Goal: Task Accomplishment & Management: Manage account settings

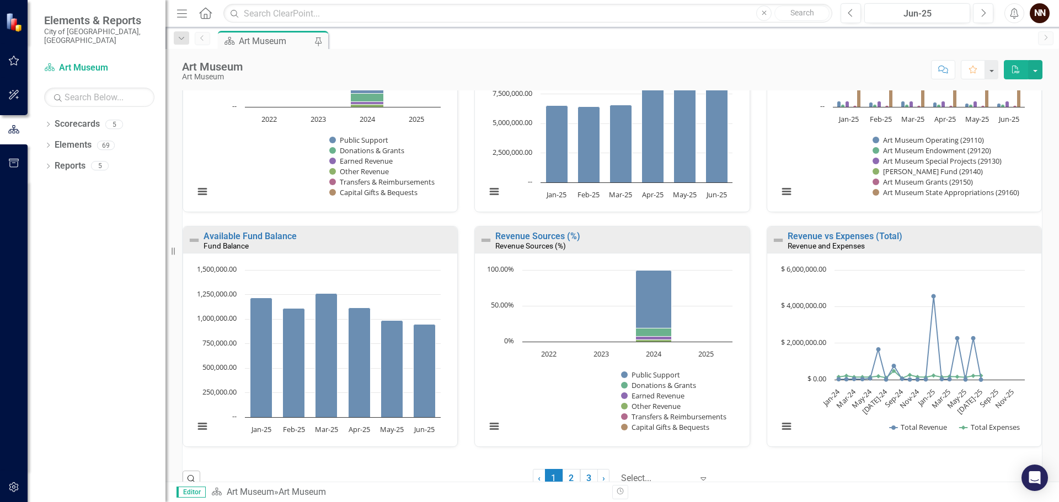
scroll to position [699, 0]
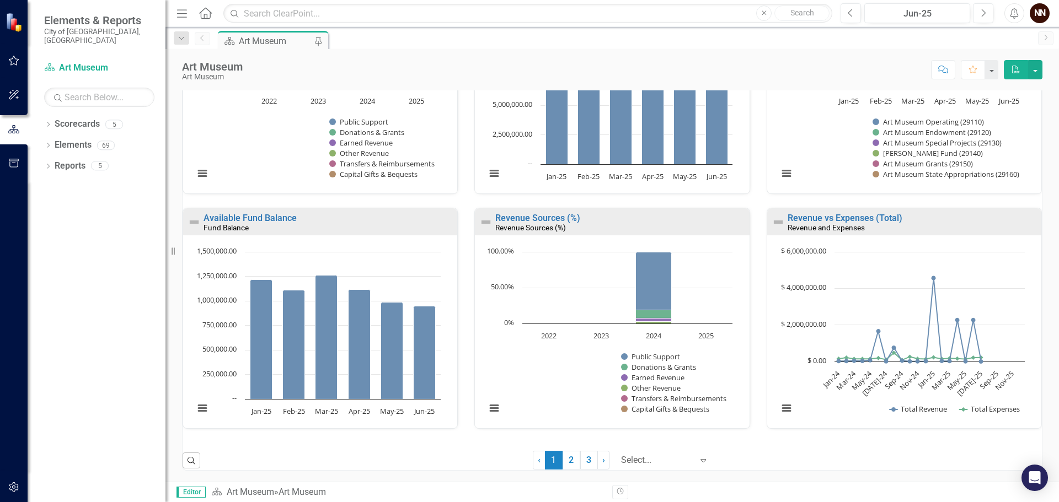
drag, startPoint x: 581, startPoint y: 459, endPoint x: 590, endPoint y: 458, distance: 10.0
click at [581, 459] on link "3" at bounding box center [589, 460] width 18 height 19
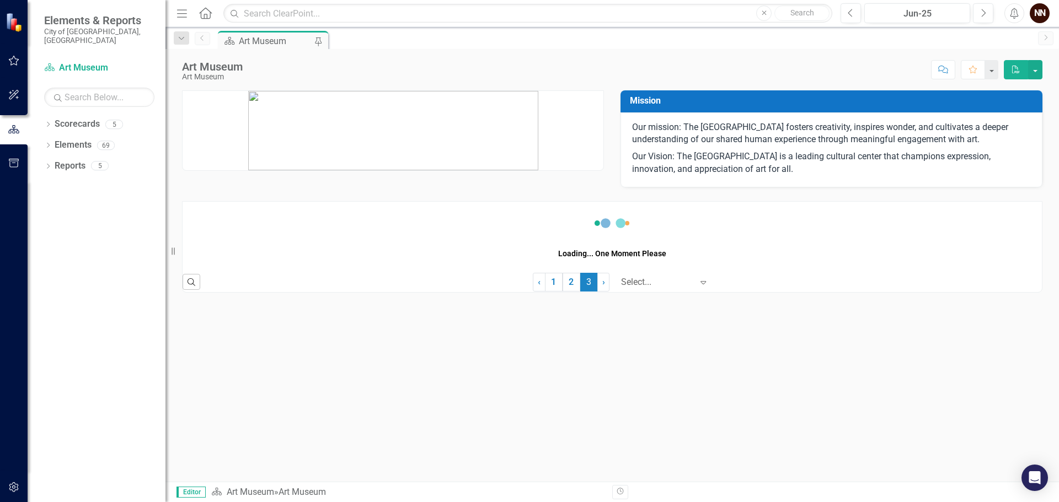
scroll to position [0, 0]
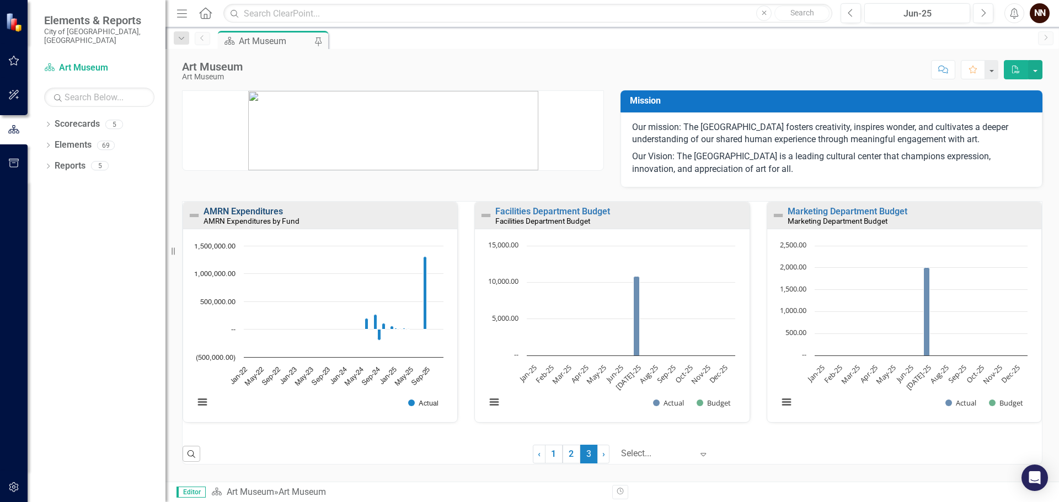
click at [275, 212] on link "AMRN Expenditures" at bounding box center [242, 211] width 79 height 10
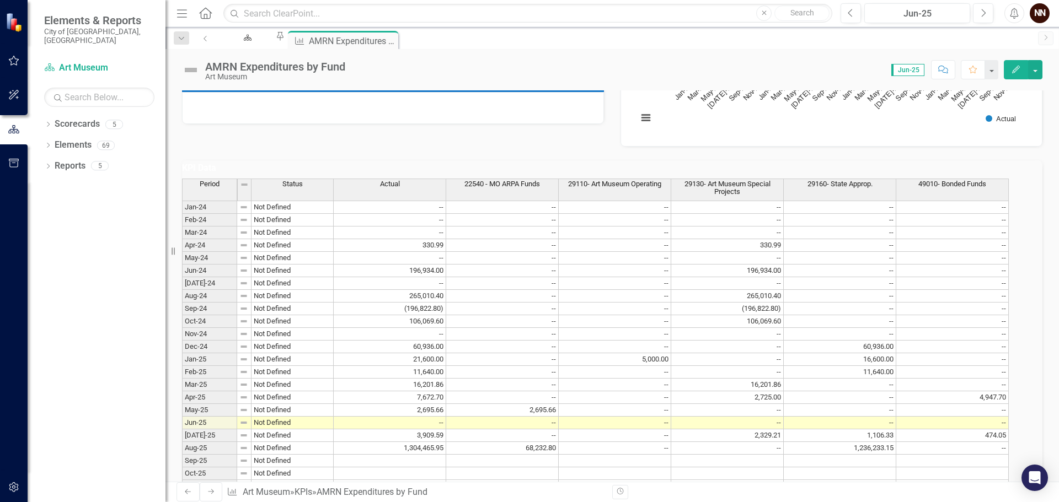
scroll to position [221, 0]
click at [559, 44] on div "Scorecard Art Museum Pin KPI AMRN Expenditures by Fund Pin Close" at bounding box center [624, 40] width 815 height 18
click at [265, 41] on div "Art Museum" at bounding box center [246, 48] width 38 height 14
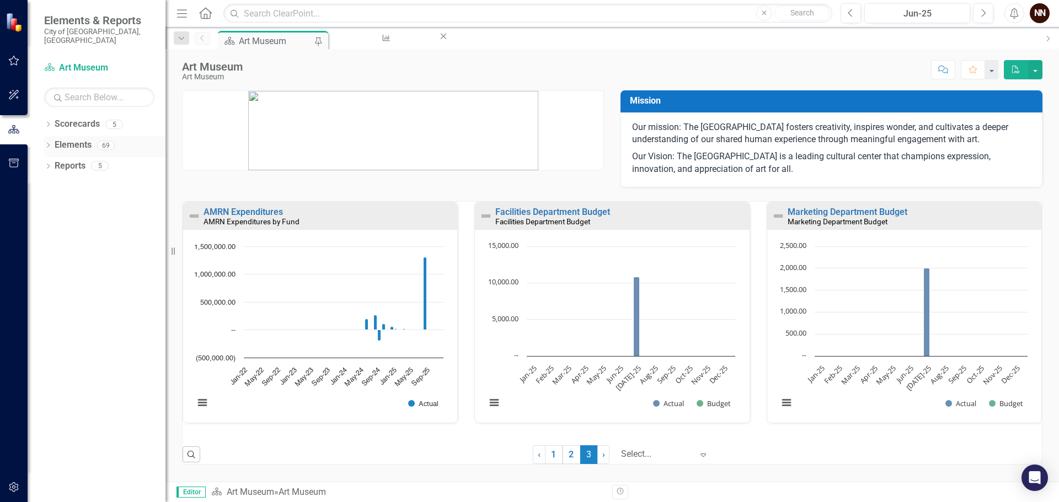
click at [50, 143] on icon "Dropdown" at bounding box center [48, 146] width 8 height 6
click at [73, 181] on link "KPI KPIs" at bounding box center [60, 187] width 33 height 13
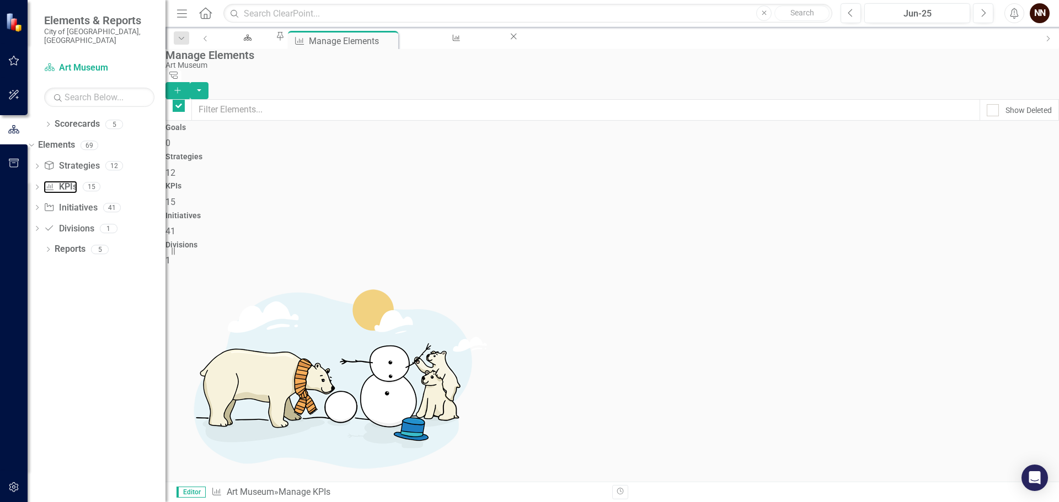
checkbox input "false"
click at [182, 87] on icon "Add" at bounding box center [178, 91] width 10 height 8
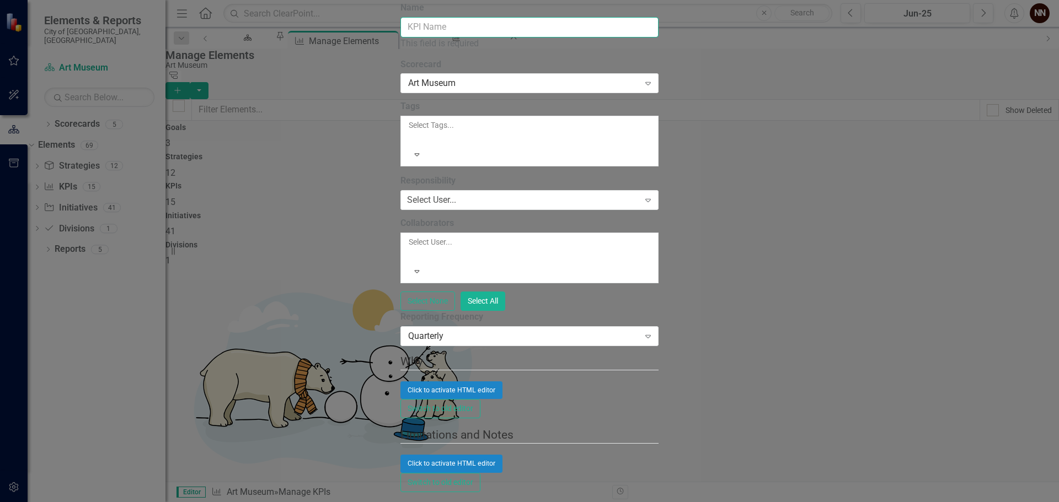
click at [658, 37] on input "Name" at bounding box center [529, 27] width 258 height 20
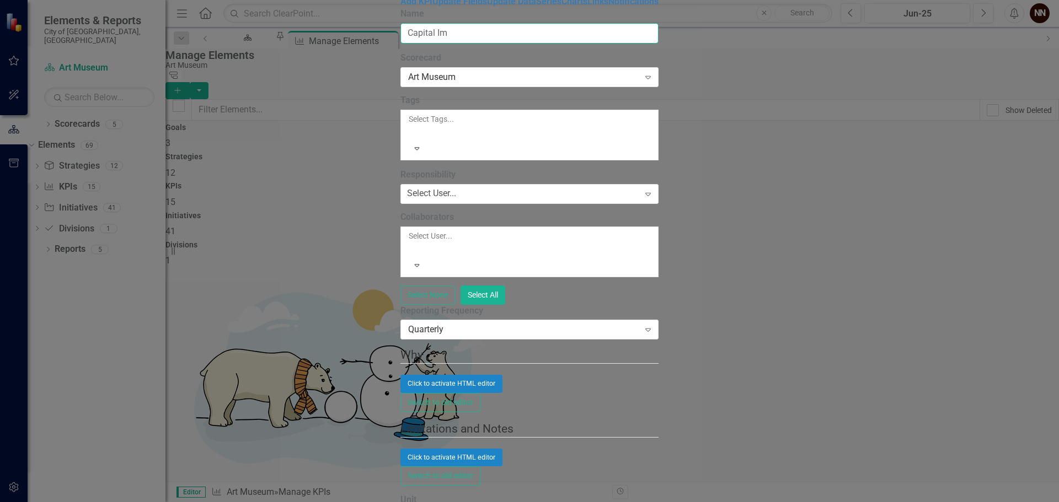
type input "Capital Improvements"
click at [432, 84] on div "Art Museum" at bounding box center [523, 77] width 231 height 13
click at [407, 191] on div "Select User..." at bounding box center [431, 193] width 49 height 13
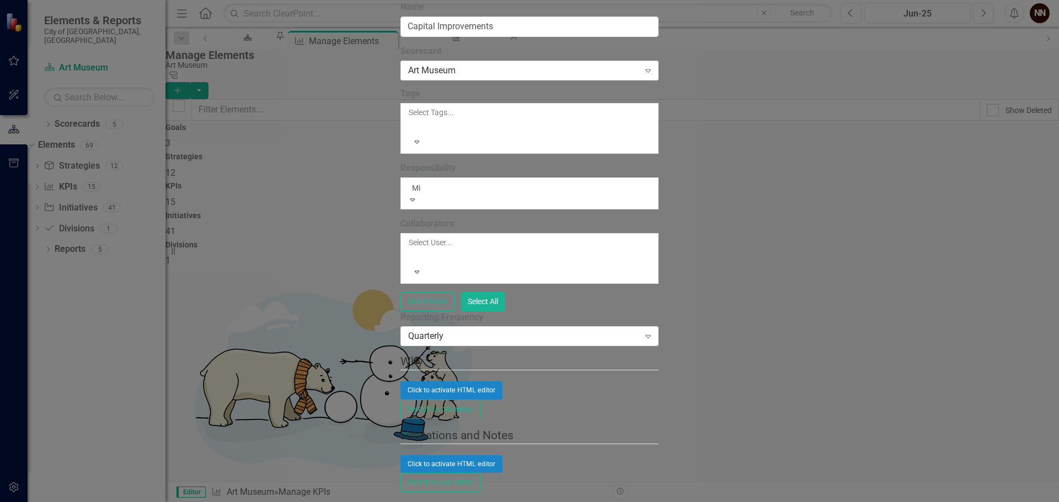
type input "M"
type input "Nick"
click at [224, 502] on span "Nick Nelson (Art Museum)" at bounding box center [112, 508] width 224 height 10
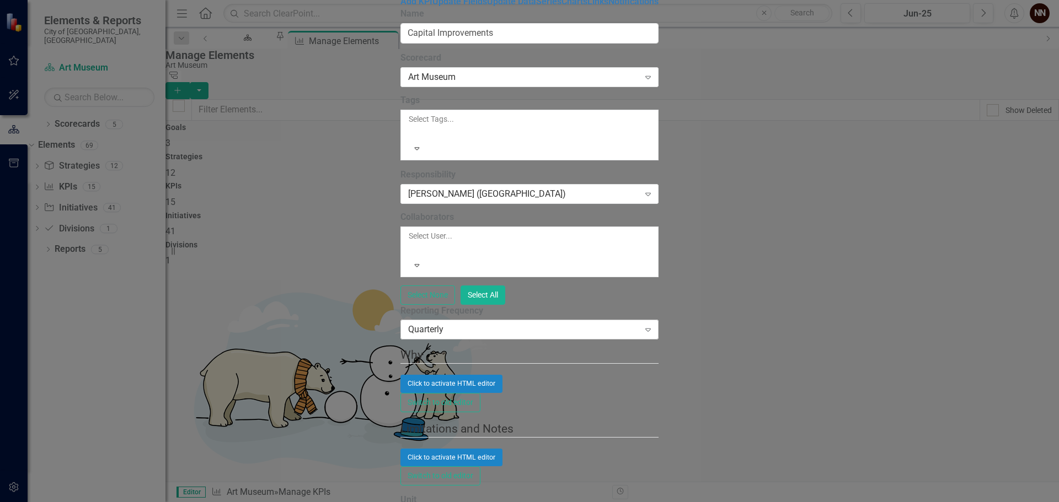
click at [548, 324] on div "Quarterly" at bounding box center [523, 330] width 231 height 13
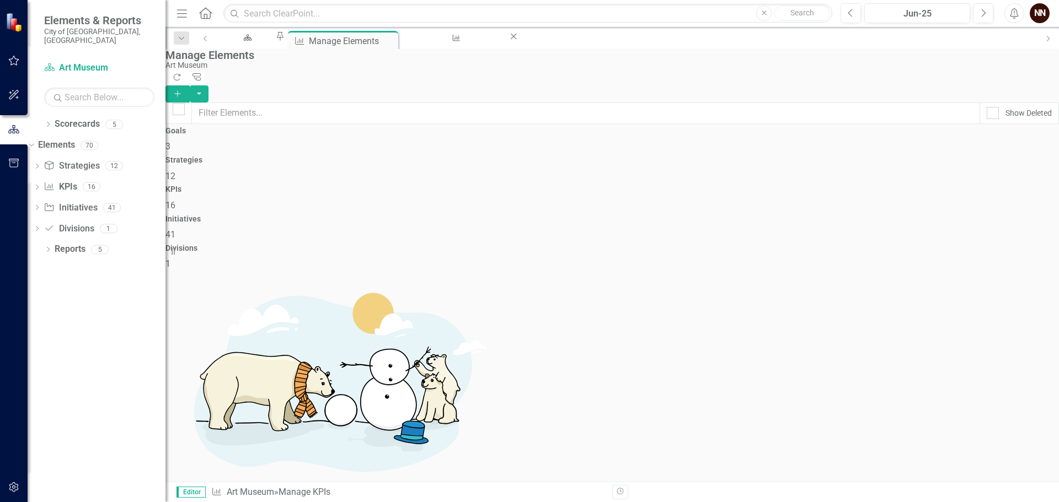
scroll to position [273, 0]
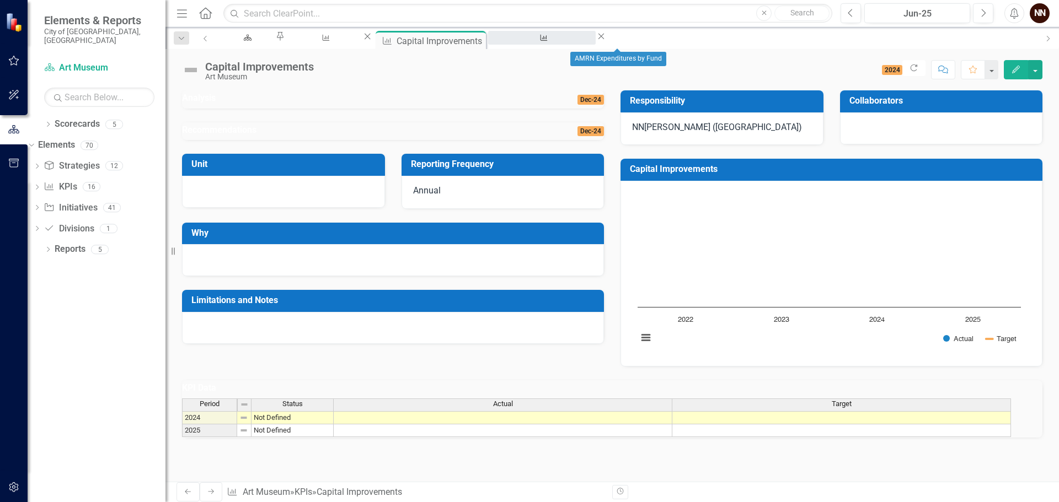
click at [586, 44] on div "AMRN Expenditures by Fund" at bounding box center [542, 48] width 88 height 14
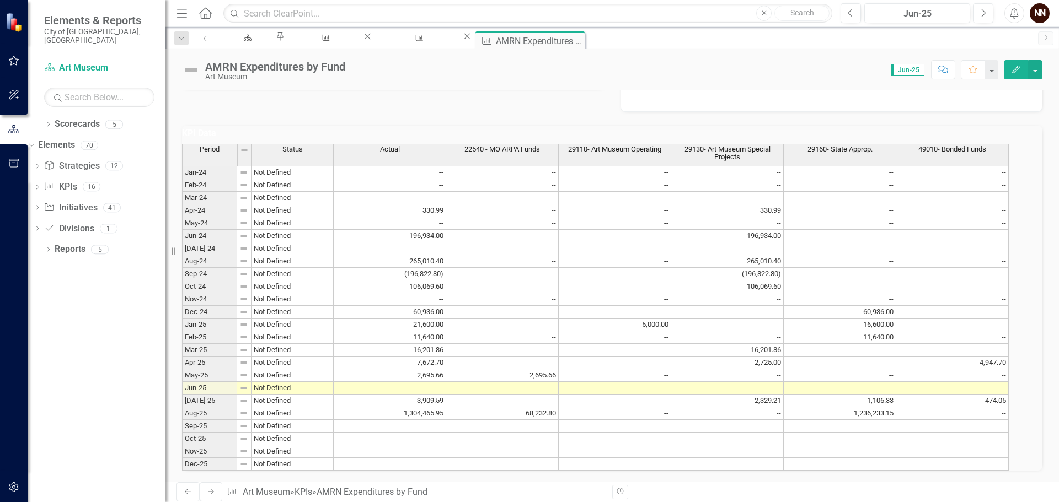
scroll to position [331, 0]
click at [265, 41] on div "Art Museum" at bounding box center [246, 48] width 38 height 14
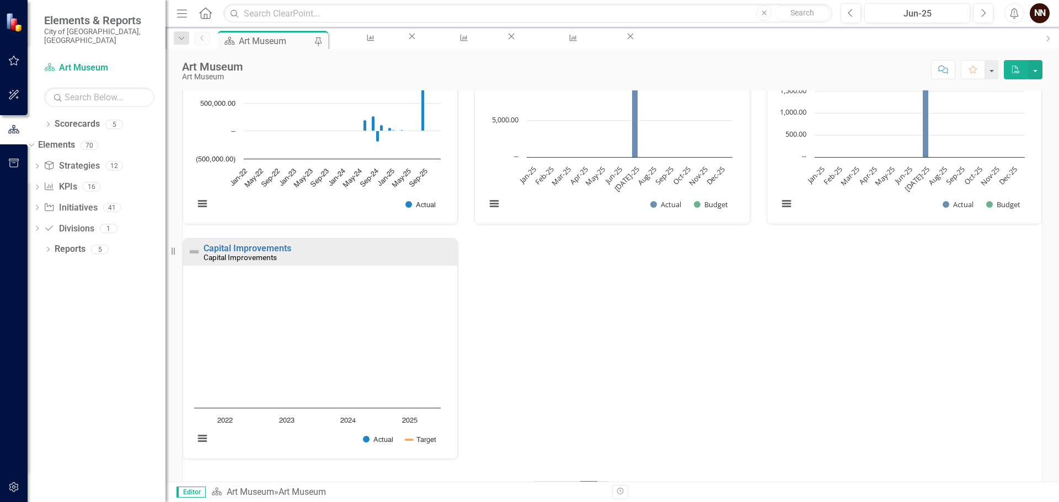
scroll to position [229, 0]
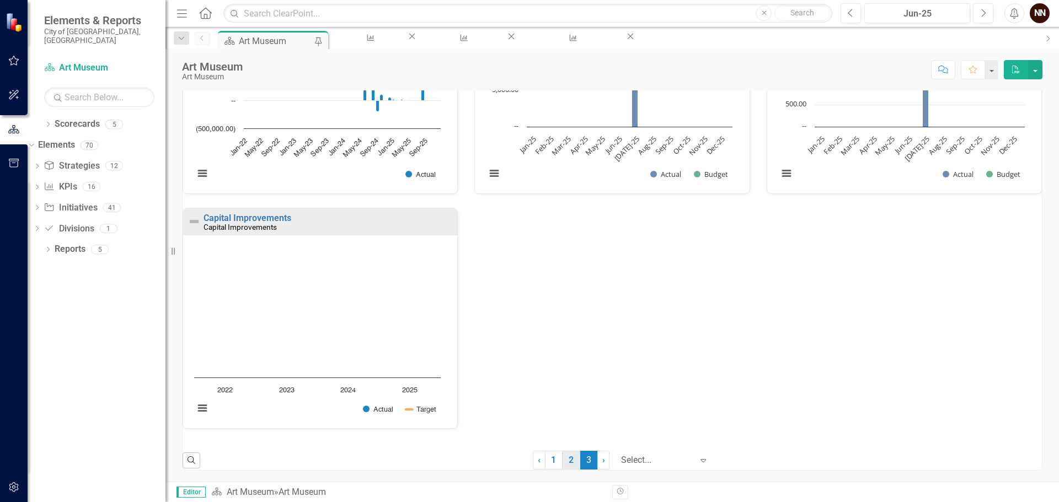
click at [566, 457] on link "2" at bounding box center [571, 460] width 18 height 19
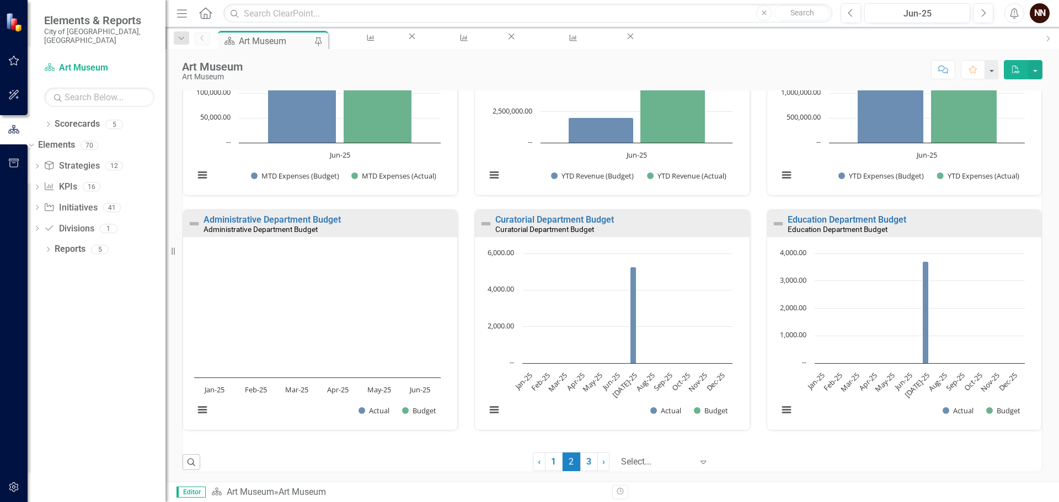
scroll to position [699, 0]
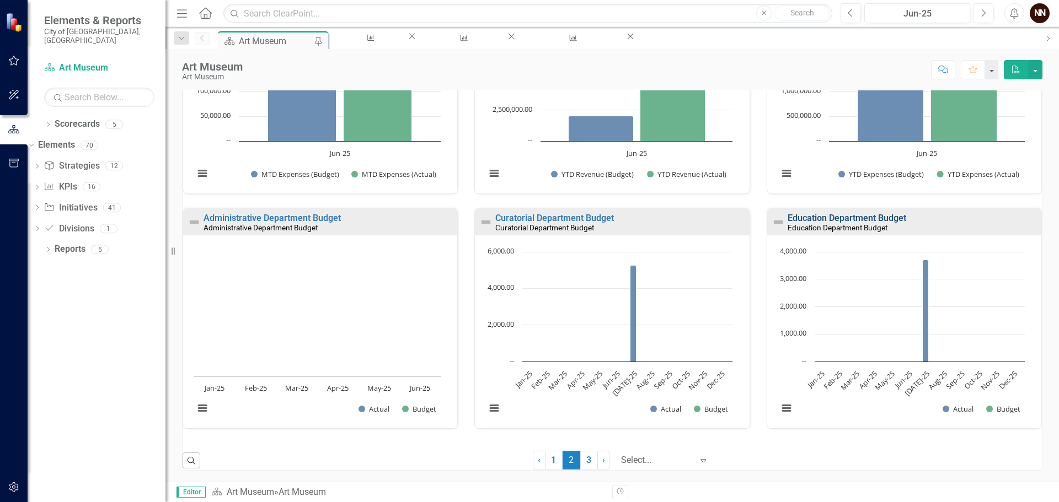
click at [862, 222] on link "Education Department Budget" at bounding box center [846, 218] width 119 height 10
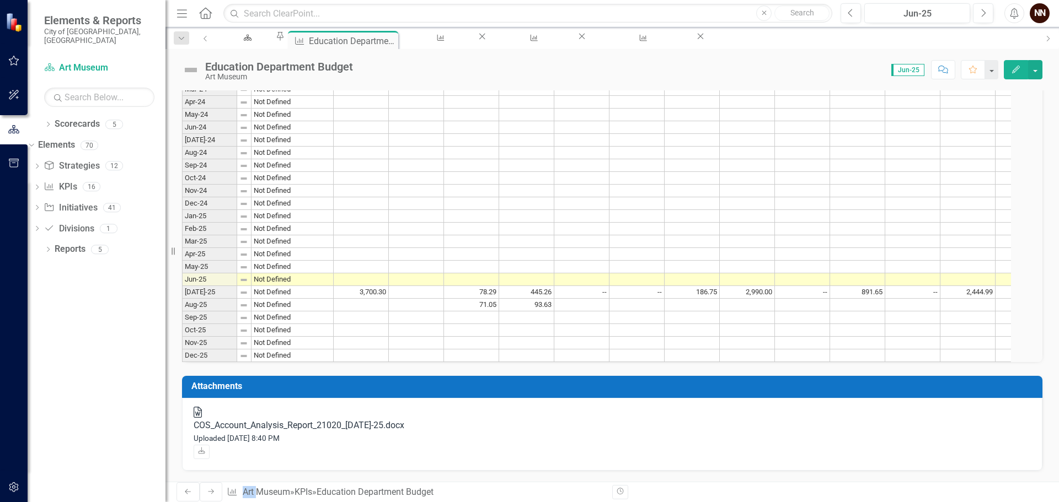
scroll to position [459, 0]
click at [206, 448] on icon "Download" at bounding box center [201, 451] width 8 height 7
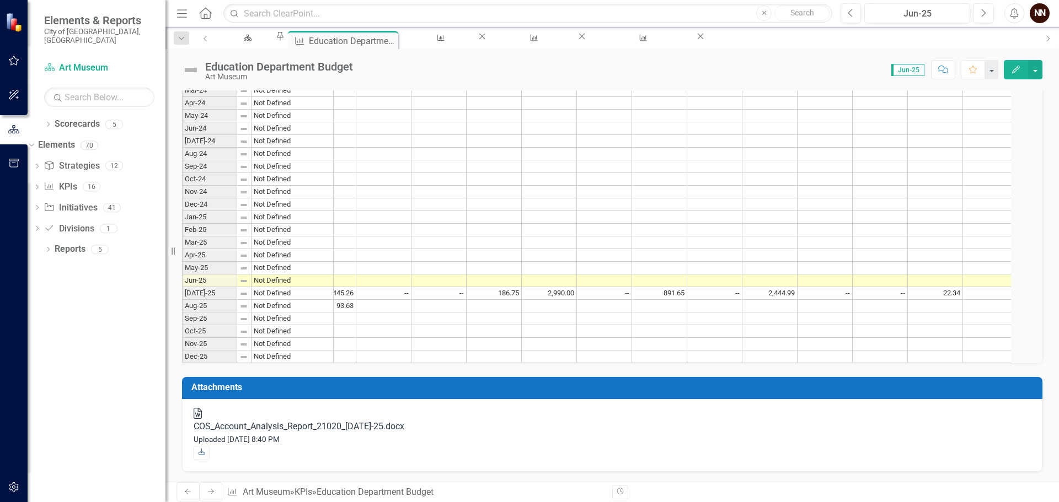
scroll to position [0, 198]
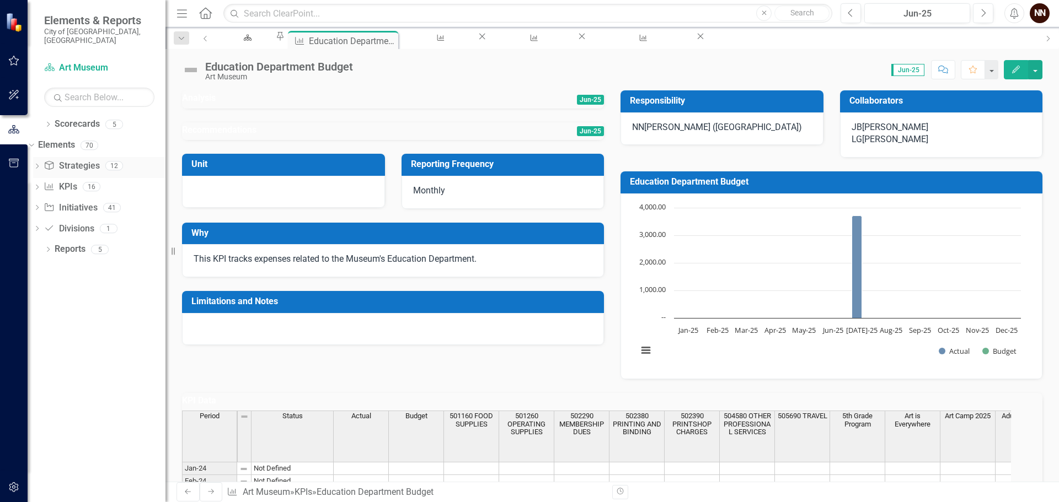
click at [41, 164] on icon "Dropdown" at bounding box center [37, 167] width 8 height 6
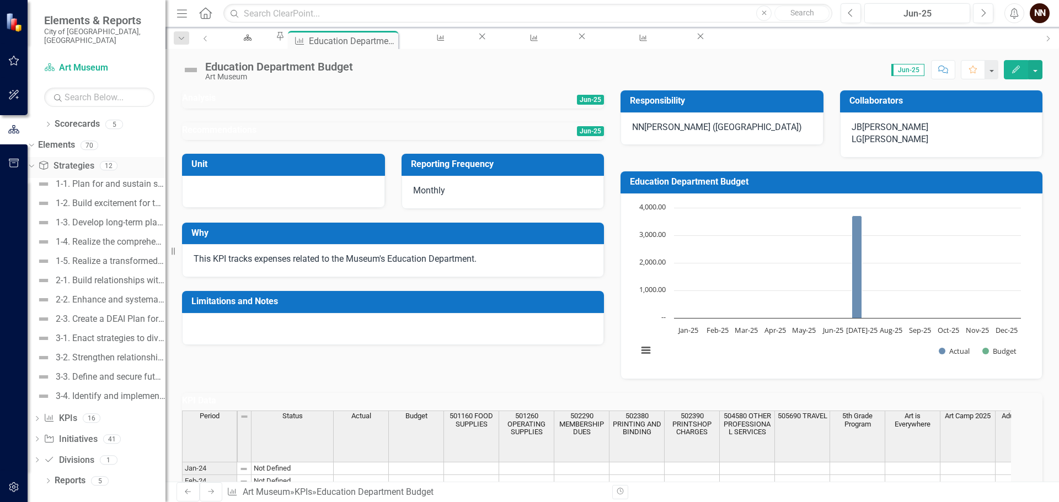
click at [33, 162] on icon "Dropdown" at bounding box center [30, 166] width 6 height 8
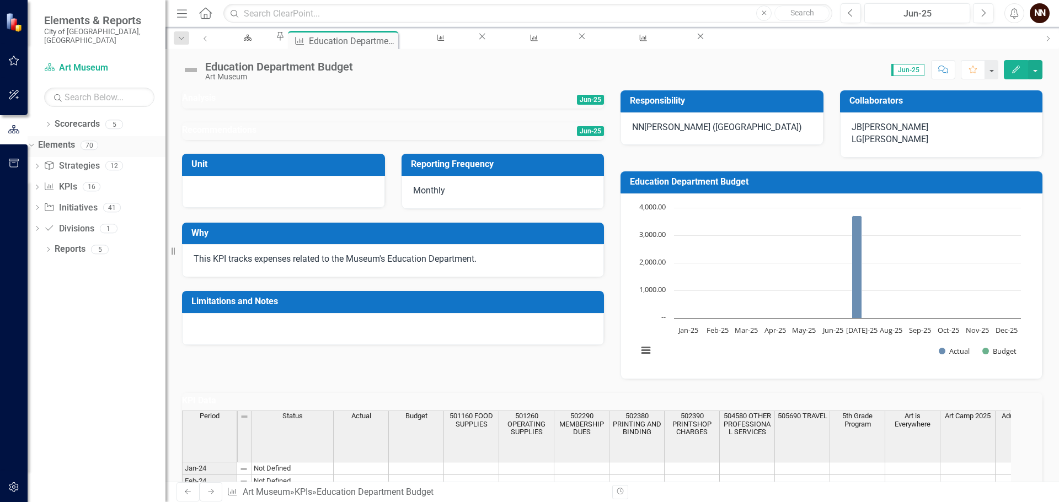
click at [71, 139] on link "Elements" at bounding box center [56, 145] width 37 height 13
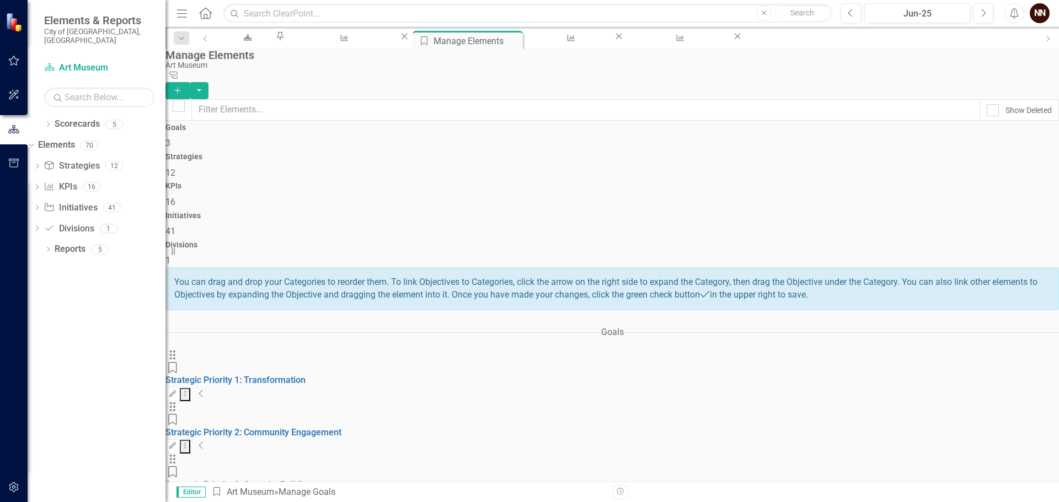
click at [204, 389] on icon "Collapse" at bounding box center [201, 393] width 6 height 9
click at [359, 427] on link "1-1. Plan for and sustain service to the community while the building is under …" at bounding box center [344, 432] width 359 height 10
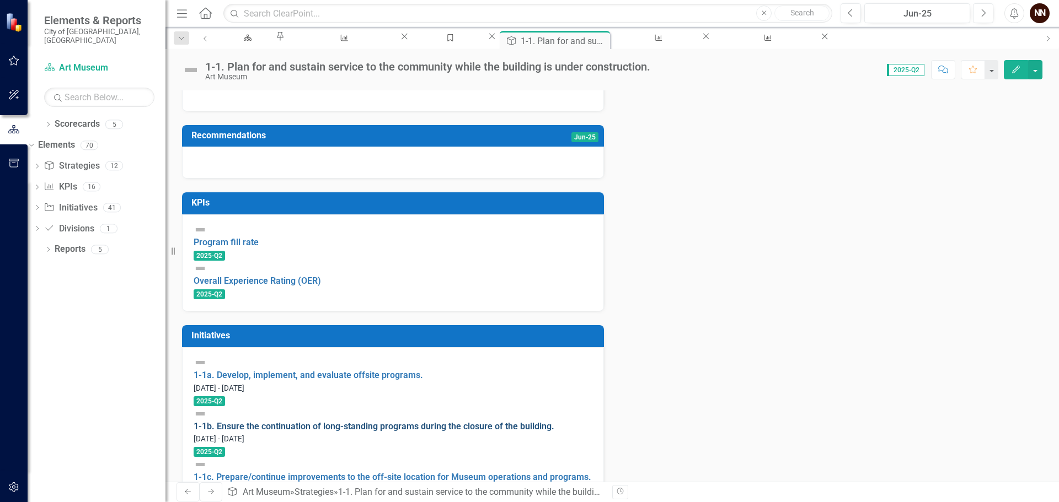
click at [375, 421] on link "1-1b. Ensure the continuation of long-standing programs during the closure of t…" at bounding box center [374, 426] width 361 height 10
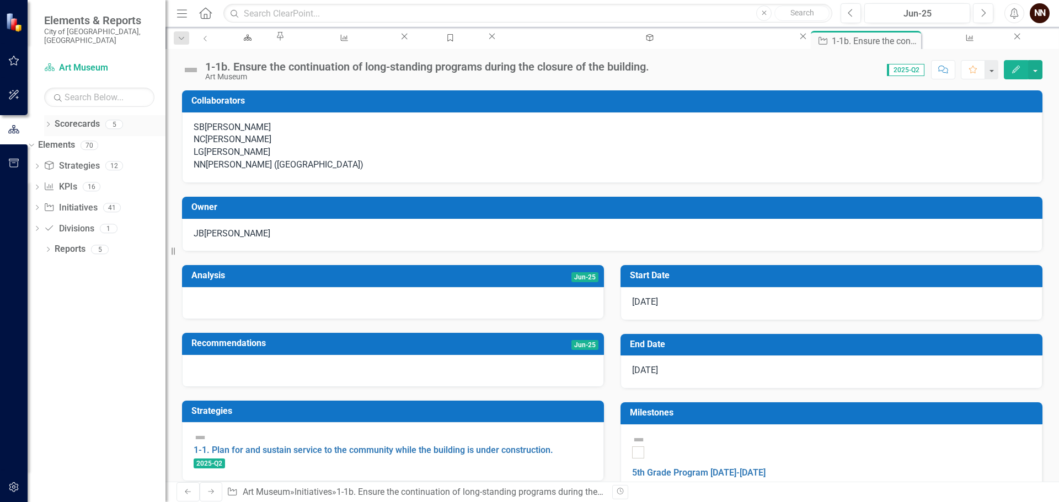
click at [48, 122] on icon at bounding box center [48, 124] width 3 height 5
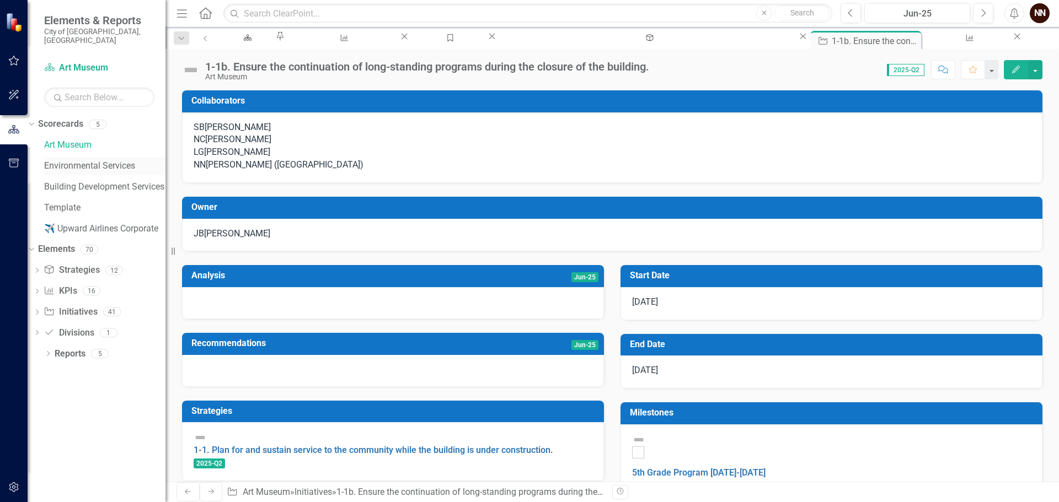
click at [79, 160] on link "Environmental Services" at bounding box center [104, 166] width 121 height 13
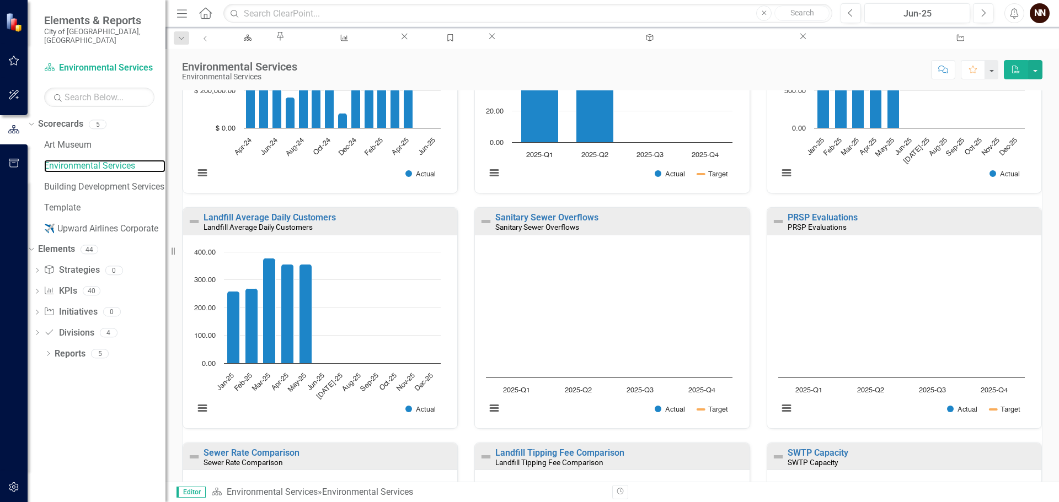
scroll to position [336, 0]
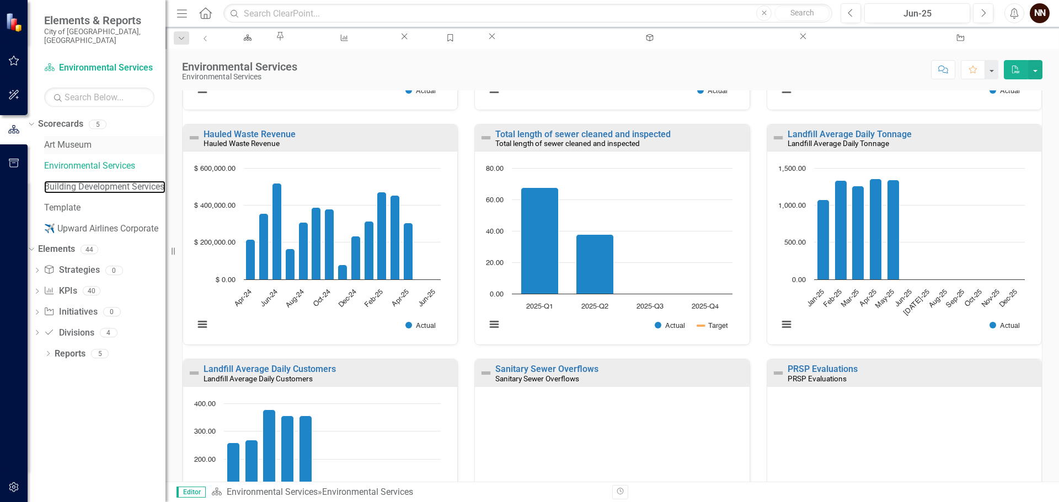
drag, startPoint x: 99, startPoint y: 175, endPoint x: 163, endPoint y: 137, distance: 74.1
click at [99, 181] on link "Building Development Services" at bounding box center [104, 187] width 121 height 13
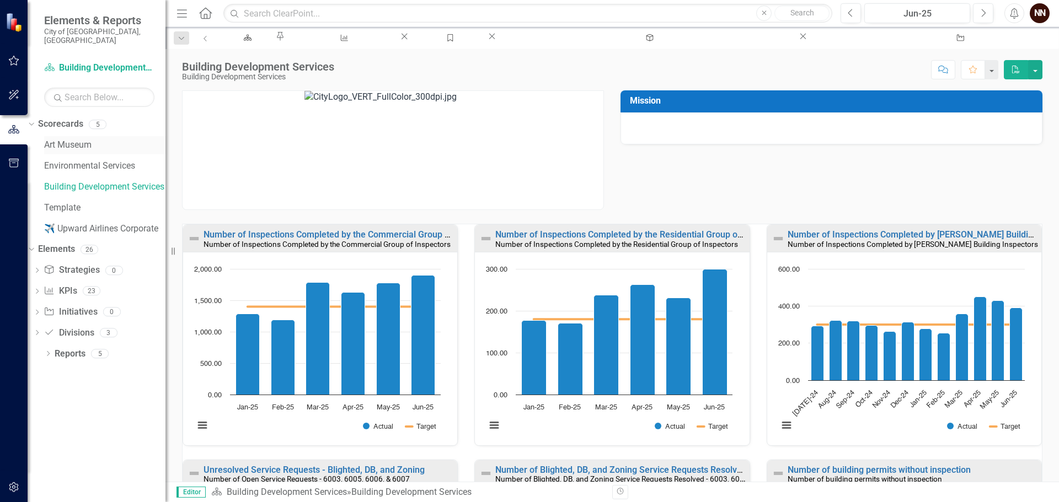
click at [84, 139] on link "Art Museum" at bounding box center [104, 145] width 121 height 13
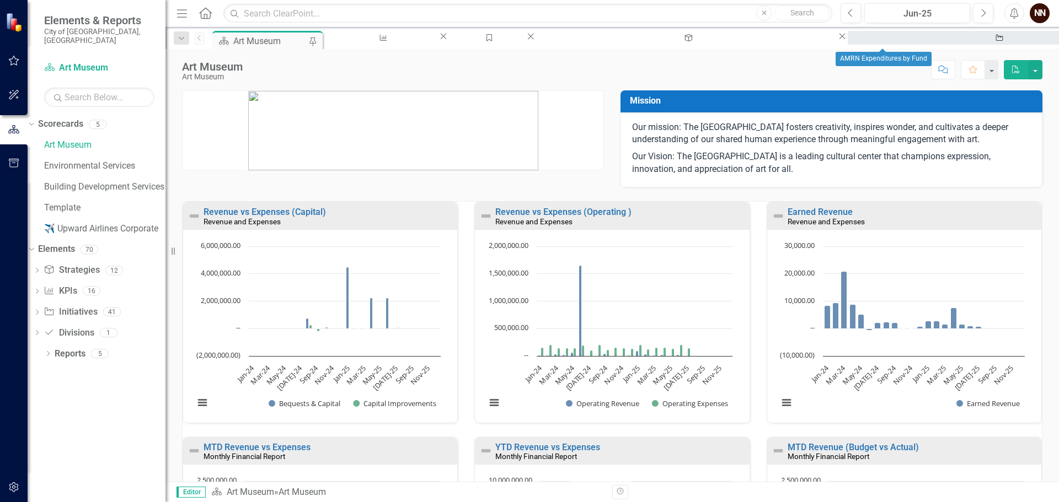
drag, startPoint x: 871, startPoint y: 42, endPoint x: 640, endPoint y: 41, distance: 230.5
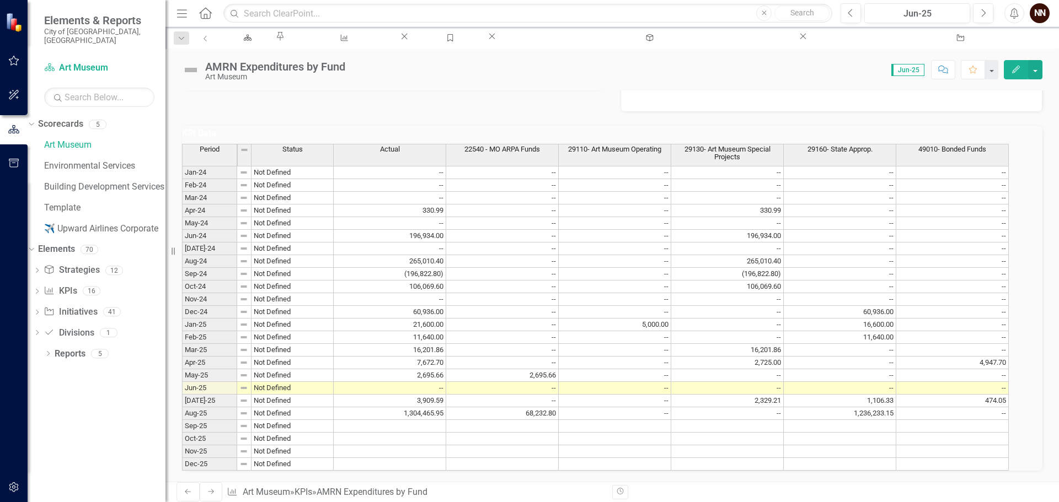
scroll to position [331, 0]
click at [633, 407] on td "--" at bounding box center [615, 413] width 112 height 13
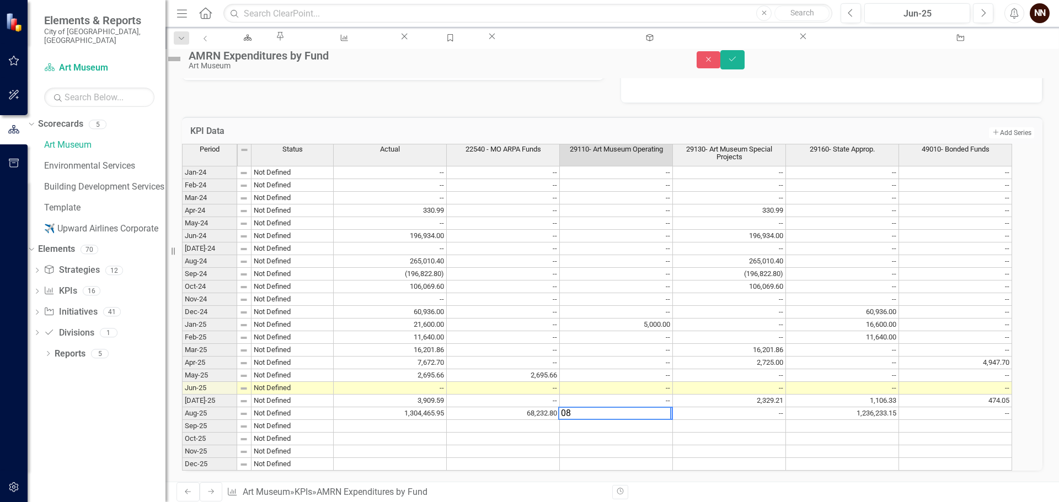
type textarea "0"
type textarea "809000"
click at [646, 407] on td "809,000.00" at bounding box center [616, 413] width 113 height 13
type textarea "0"
click at [744, 57] on button "Save" at bounding box center [732, 59] width 24 height 19
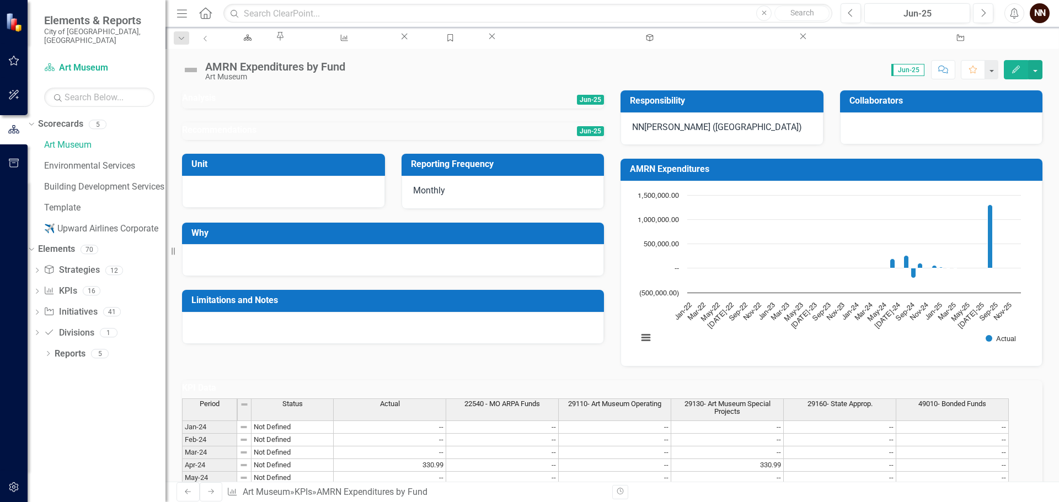
scroll to position [334, 0]
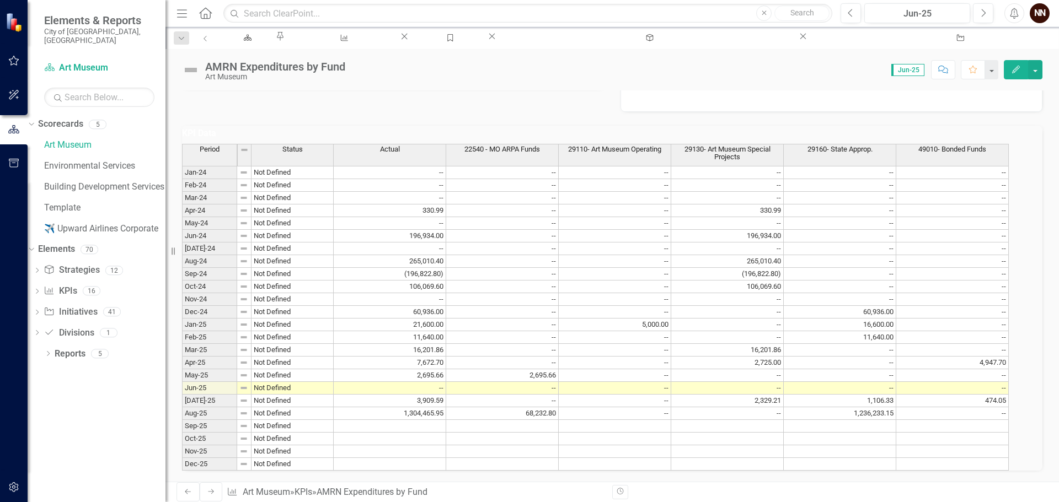
click at [532, 407] on td "68,232.80" at bounding box center [502, 413] width 112 height 13
click at [259, 41] on div "Art Museum" at bounding box center [246, 48] width 38 height 14
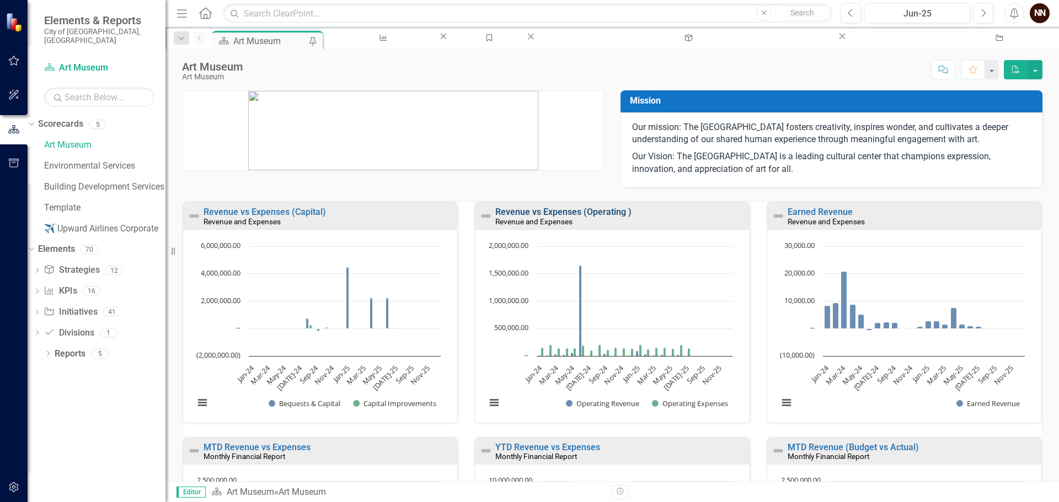
click at [524, 211] on link "Revenue vs Expenses (Operating )" at bounding box center [563, 212] width 136 height 10
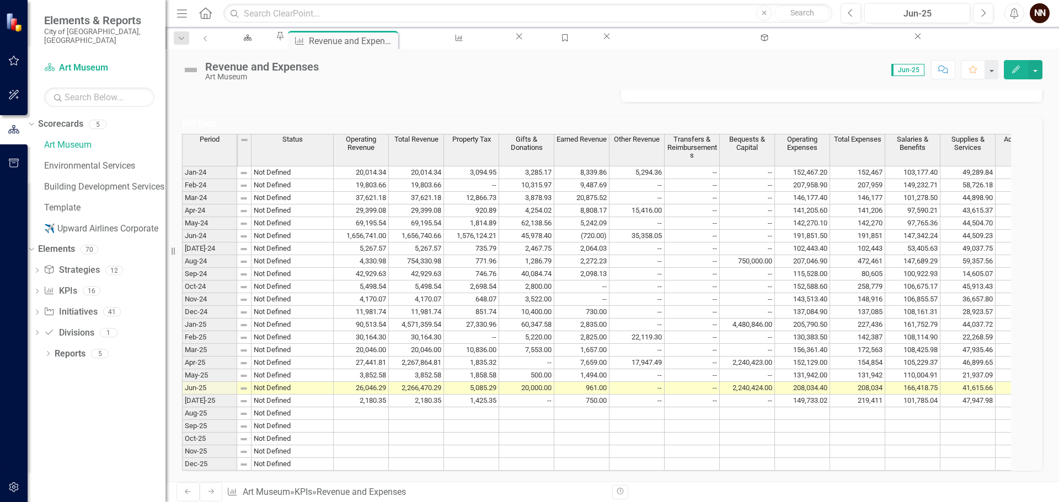
scroll to position [970, 0]
click at [482, 382] on td "5,085.29" at bounding box center [471, 388] width 55 height 13
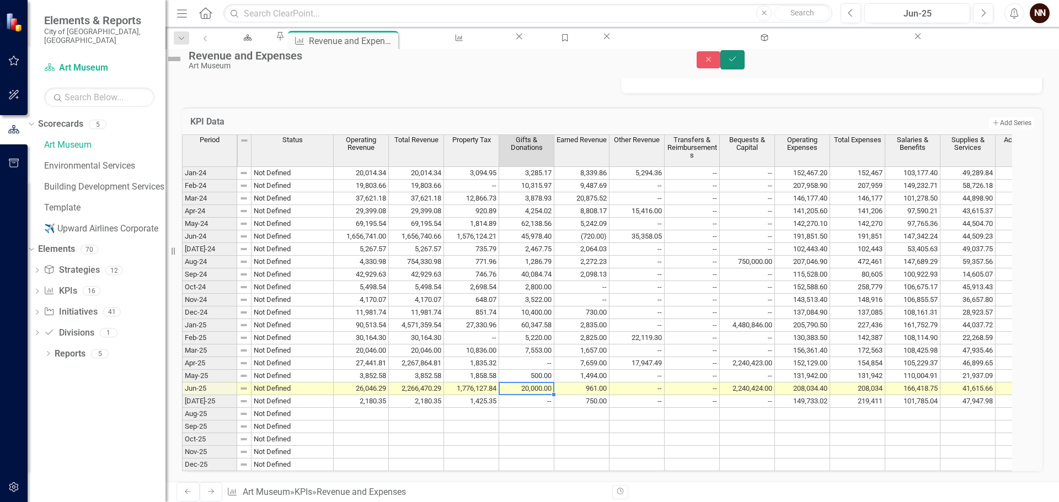
click at [737, 63] on icon "Save" at bounding box center [732, 59] width 10 height 8
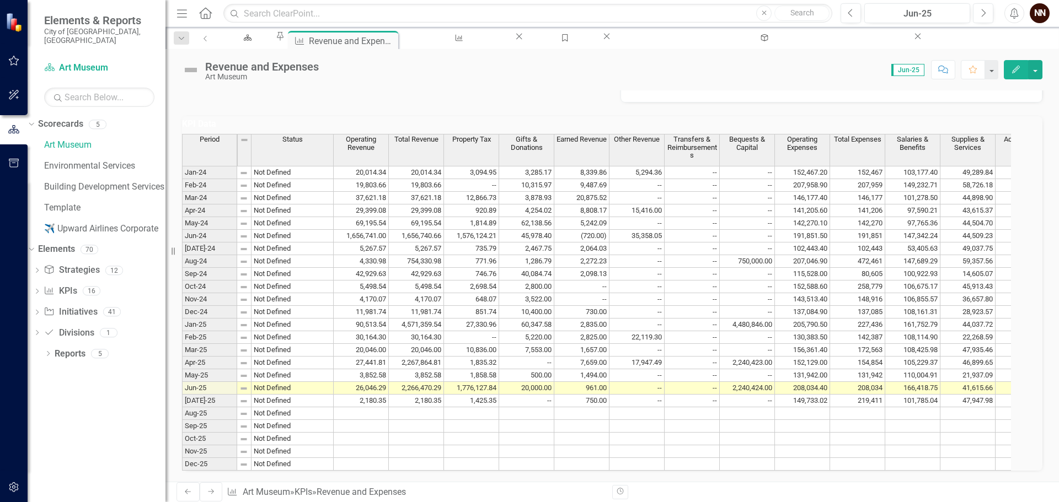
click at [537, 382] on td "20,000.00" at bounding box center [526, 388] width 55 height 13
click at [496, 382] on td "1,776,127.84" at bounding box center [471, 388] width 55 height 13
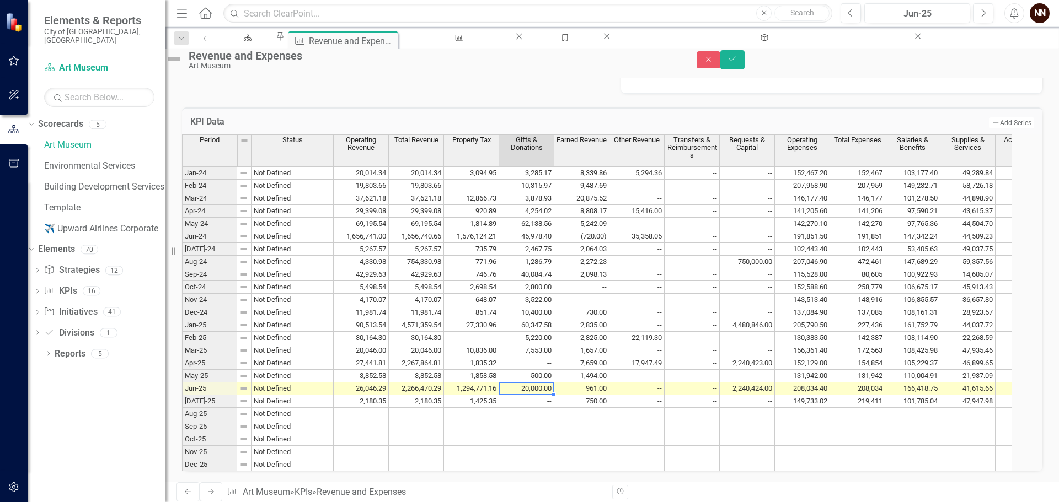
click at [491, 383] on td "1,294,771.16" at bounding box center [471, 389] width 55 height 13
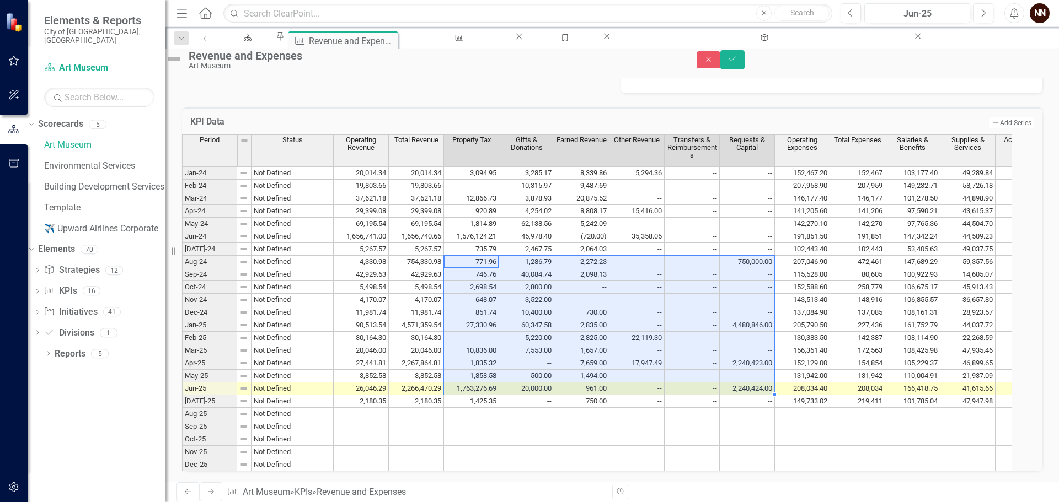
drag, startPoint x: 472, startPoint y: 240, endPoint x: 781, endPoint y: 366, distance: 333.4
click at [781, 366] on tbody "Jan-24 Not Defined 20,014.34 20,014.34 3,094.95 3,285.17 8,339.86 5,294.36 -- -…" at bounding box center [699, 319] width 1034 height 305
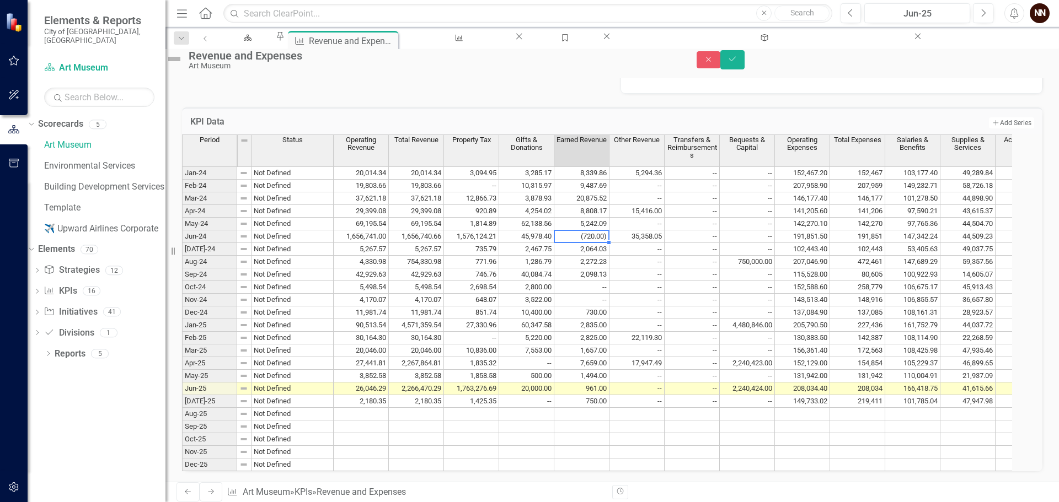
click at [592, 230] on td "(720.00)" at bounding box center [581, 236] width 55 height 13
click at [182, 361] on div "Period Status Operating Revenue Total Revenue Property Tax Gifts & Donations Ea…" at bounding box center [182, 303] width 0 height 337
click at [486, 383] on td "1,763,276.69" at bounding box center [471, 389] width 55 height 13
type textarea "1425.35"
click at [775, 383] on td "2,240,424.00" at bounding box center [747, 389] width 55 height 13
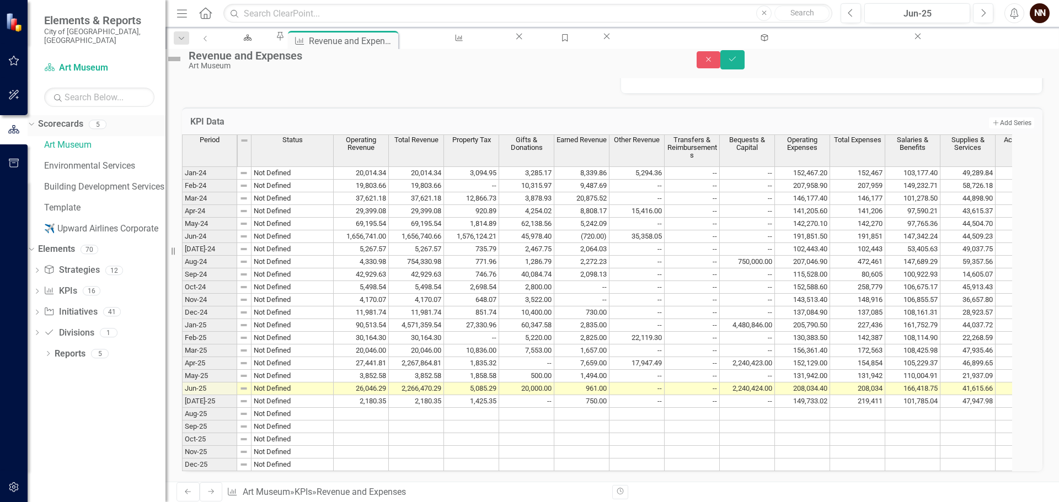
click at [34, 120] on div "Dropdown" at bounding box center [29, 124] width 9 height 8
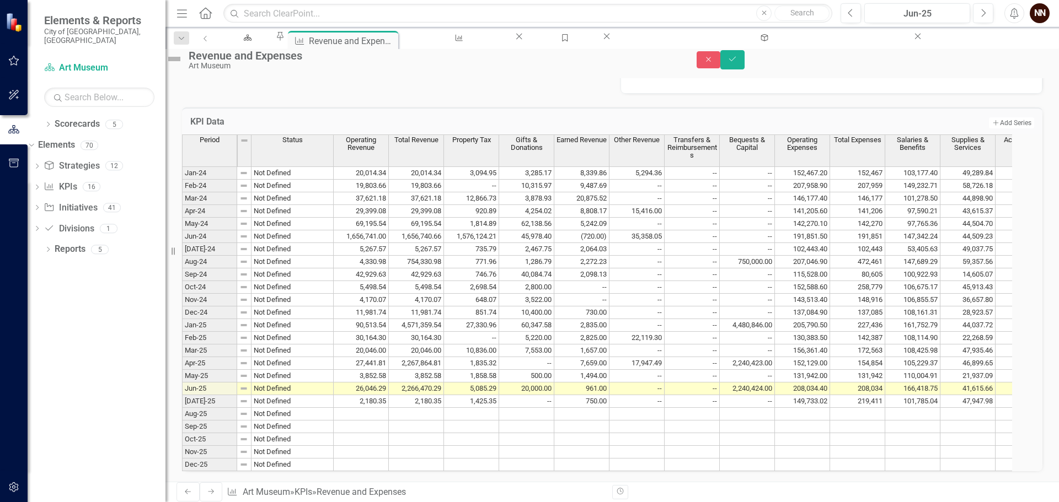
click at [15, 162] on icon "button" at bounding box center [14, 163] width 12 height 9
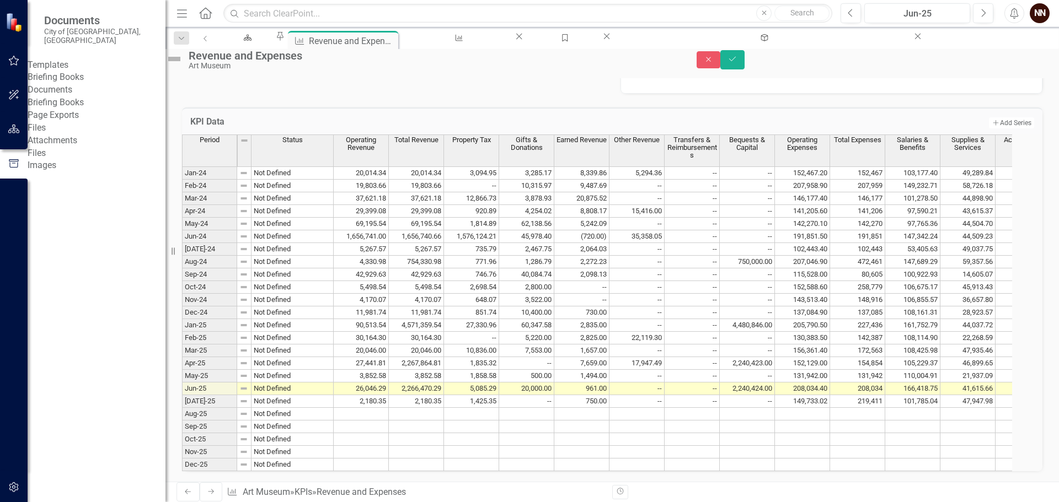
click at [82, 109] on link "Briefing Books" at bounding box center [97, 102] width 138 height 13
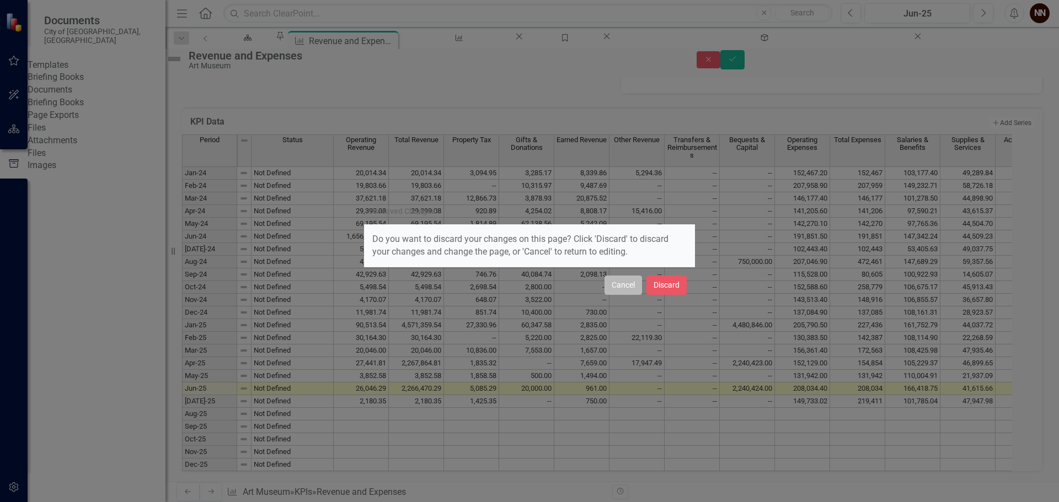
click at [614, 283] on button "Cancel" at bounding box center [622, 285] width 37 height 19
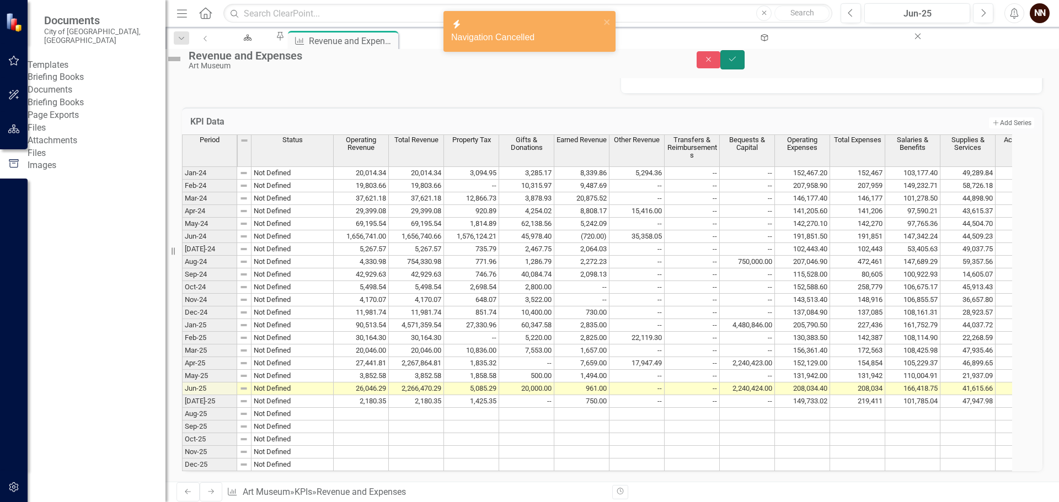
click at [744, 69] on button "Save" at bounding box center [732, 59] width 24 height 19
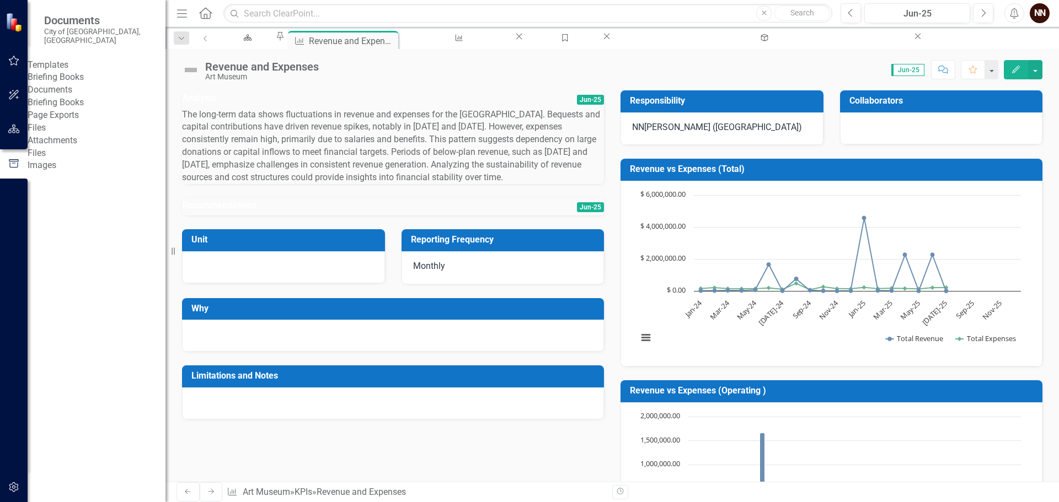
click at [72, 109] on link "Briefing Books" at bounding box center [97, 102] width 138 height 13
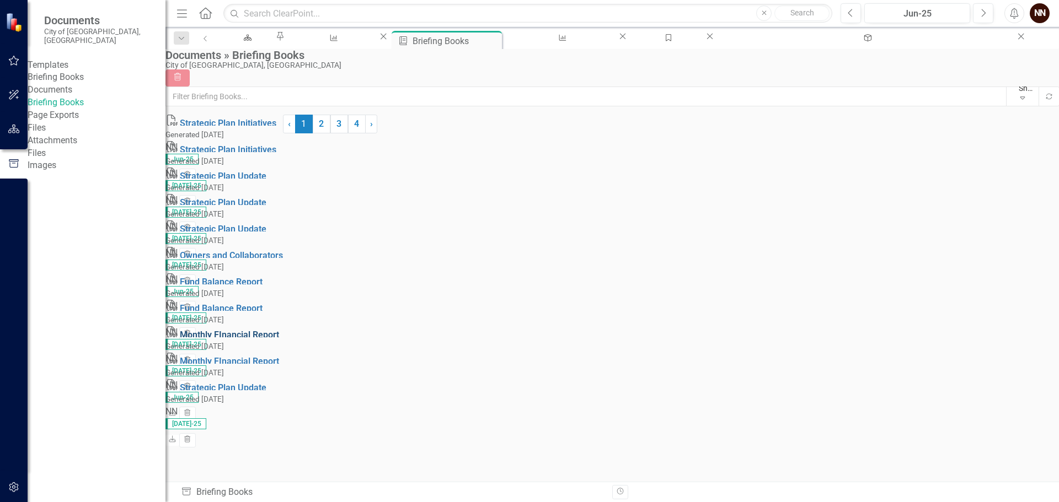
click at [279, 340] on link "Monthly FInancial Report" at bounding box center [229, 335] width 99 height 10
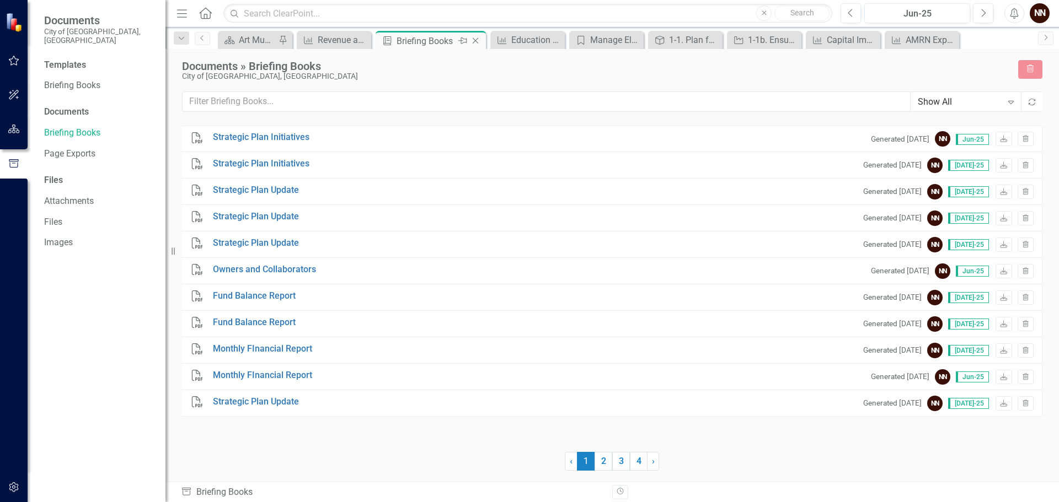
click at [472, 42] on icon "Close" at bounding box center [475, 40] width 11 height 9
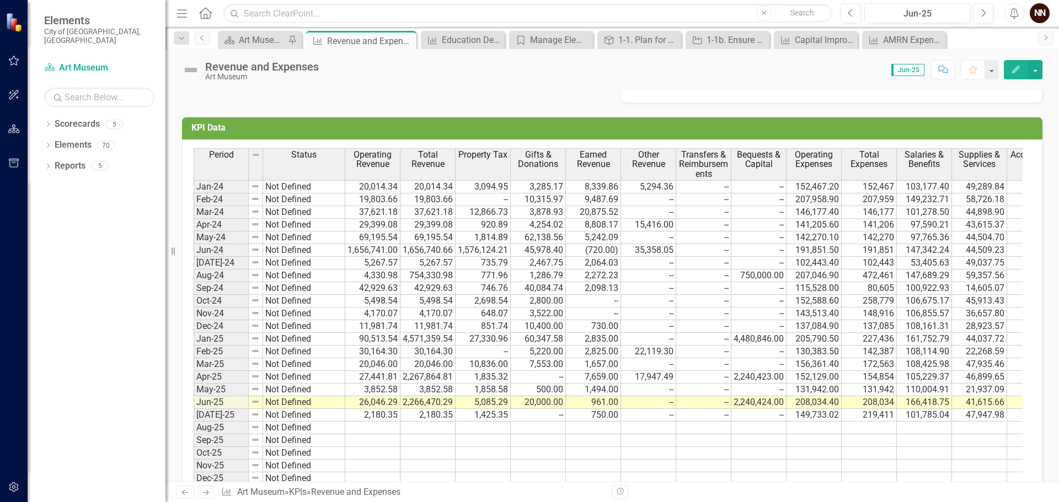
scroll to position [937, 0]
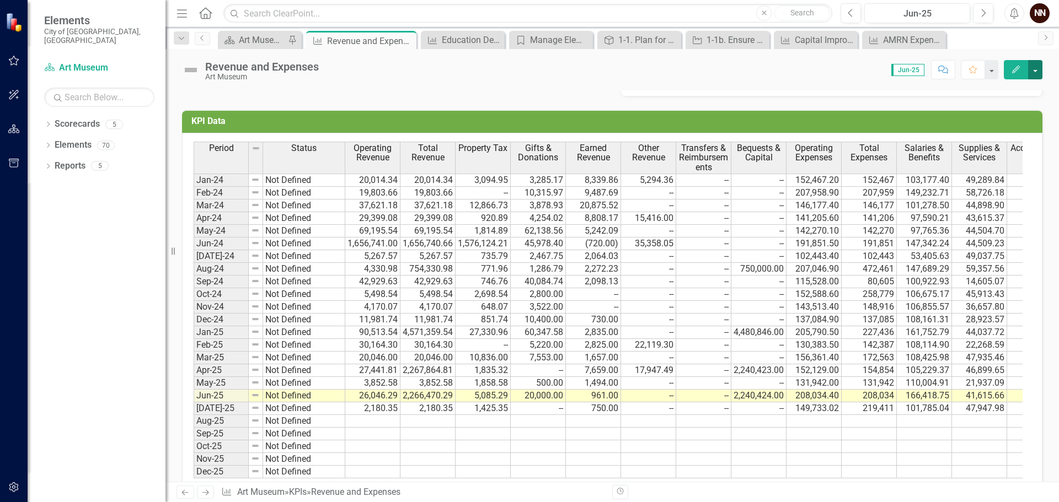
click at [1033, 72] on button "button" at bounding box center [1035, 69] width 14 height 19
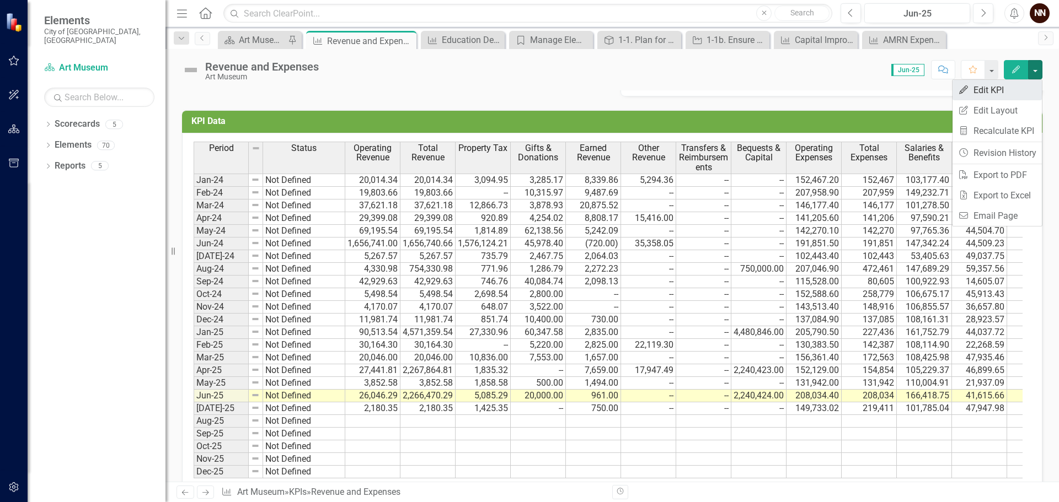
click at [988, 87] on link "Edit Edit KPI" at bounding box center [996, 90] width 89 height 20
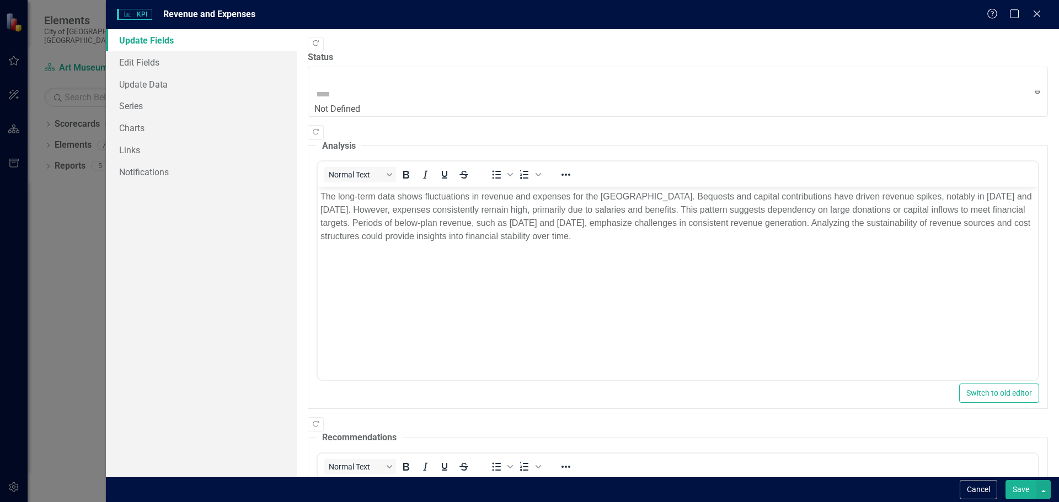
scroll to position [0, 0]
click at [142, 80] on link "Update Data" at bounding box center [201, 84] width 191 height 22
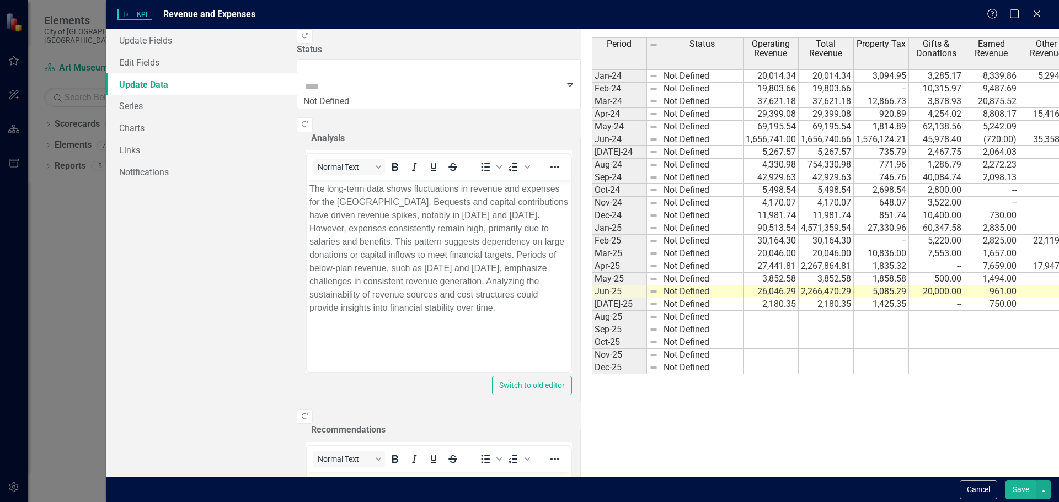
click at [592, 288] on td "Jun-25" at bounding box center [619, 292] width 55 height 13
click at [592, 314] on td "Aug-25" at bounding box center [619, 317] width 55 height 13
click at [581, 283] on div "Period Status Operating Revenue Total Revenue Property Tax Gifts & Donations Ea…" at bounding box center [820, 253] width 478 height 448
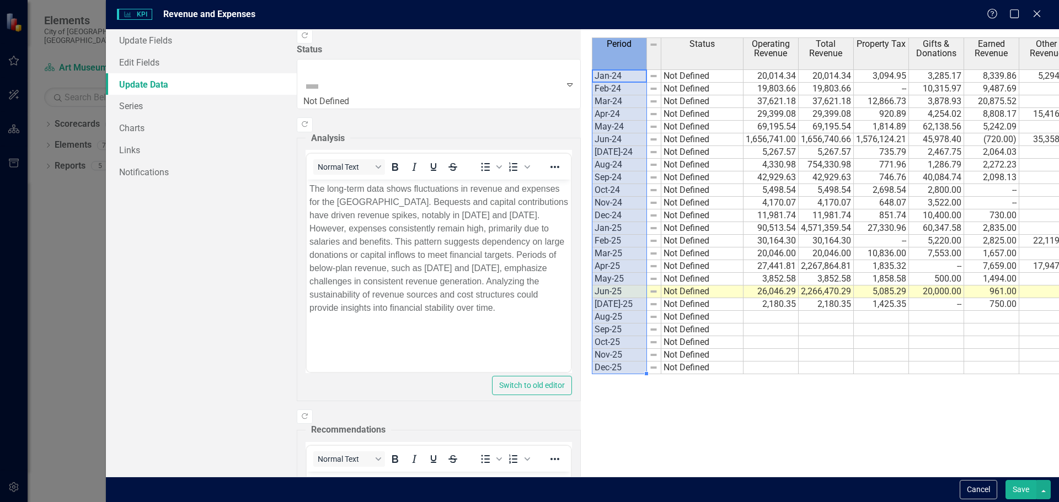
click at [606, 40] on span "Period" at bounding box center [618, 44] width 25 height 10
click at [606, 47] on span "Period" at bounding box center [618, 44] width 25 height 10
click at [173, 247] on div "Update Fields Edit Fields Update Data Series Charts Links Notifications" at bounding box center [201, 253] width 191 height 448
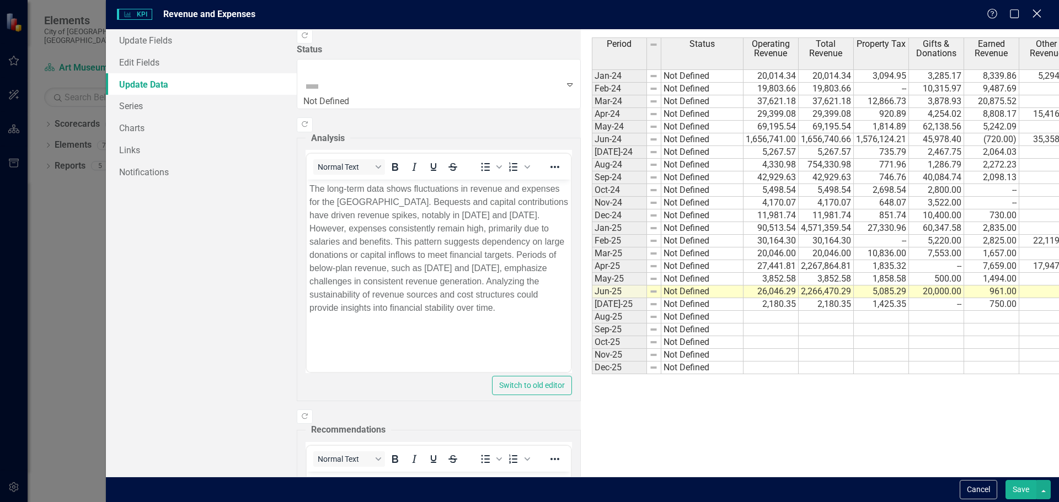
click at [1037, 18] on icon "Close" at bounding box center [1036, 13] width 14 height 10
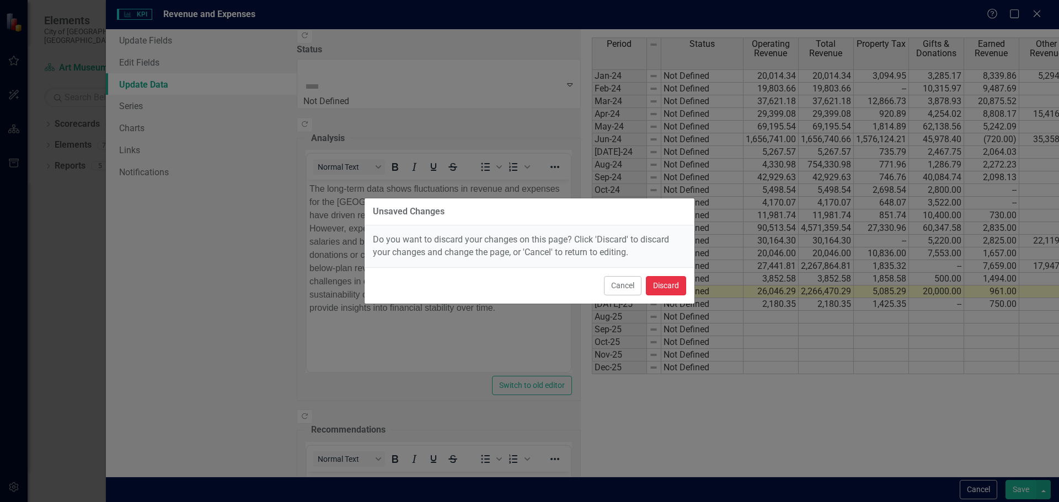
click at [651, 282] on button "Discard" at bounding box center [666, 285] width 40 height 19
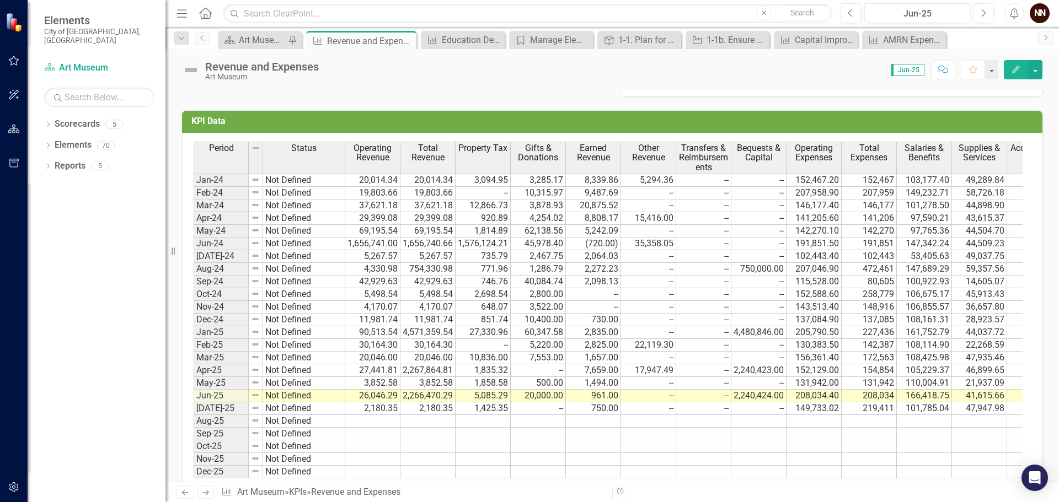
click at [1039, 11] on div "NN" at bounding box center [1039, 13] width 20 height 20
click at [1016, 8] on icon "Alerts" at bounding box center [1014, 13] width 12 height 11
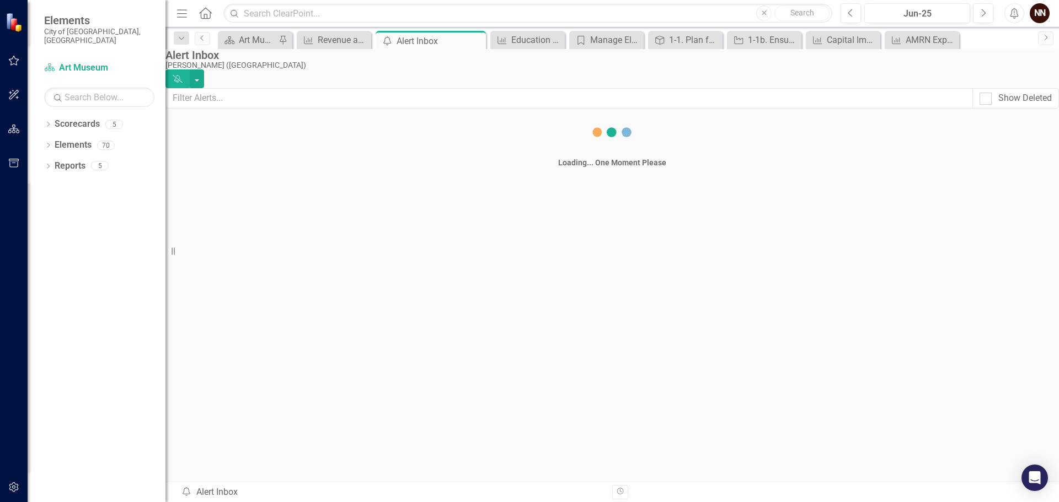
click at [1040, 7] on div "NN" at bounding box center [1039, 13] width 20 height 20
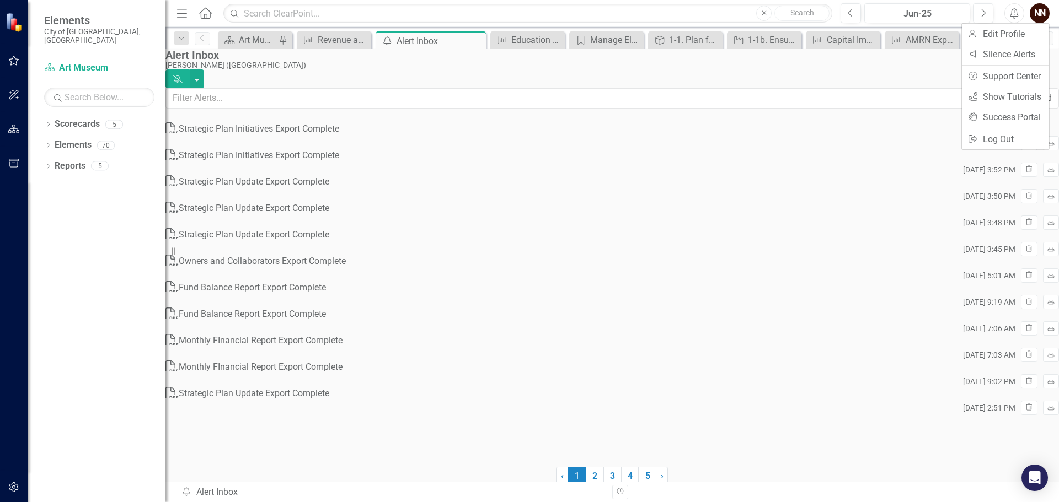
click at [1018, 10] on icon "Alerts" at bounding box center [1014, 13] width 12 height 11
click at [1048, 4] on div "NN" at bounding box center [1039, 13] width 20 height 20
click at [19, 29] on img at bounding box center [15, 22] width 19 height 19
click at [10, 123] on button "button" at bounding box center [14, 129] width 25 height 23
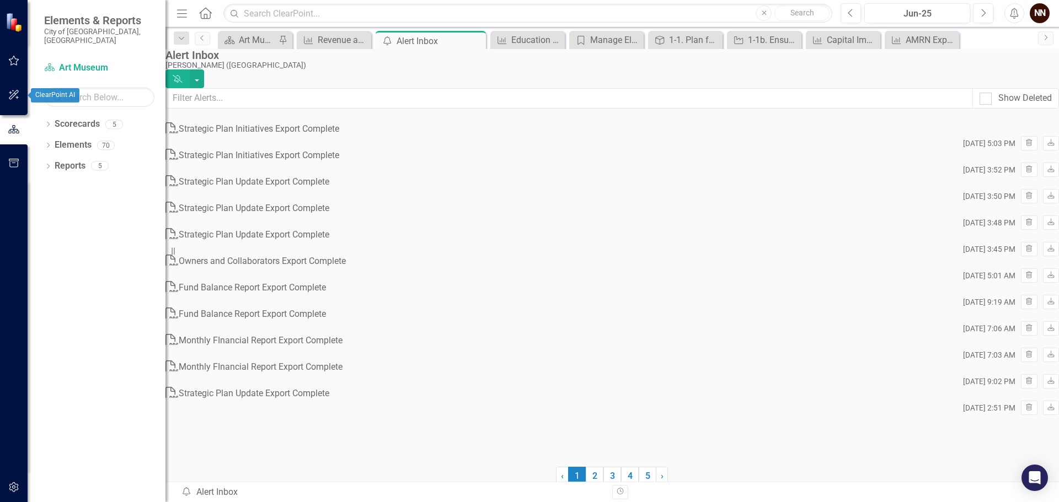
click at [20, 92] on button "button" at bounding box center [14, 95] width 25 height 23
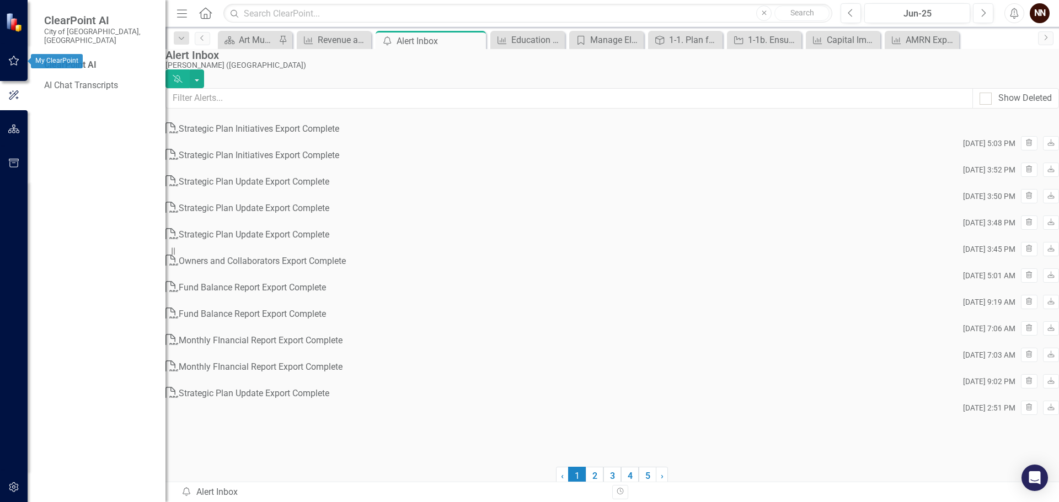
click at [17, 64] on icon "button" at bounding box center [14, 60] width 12 height 9
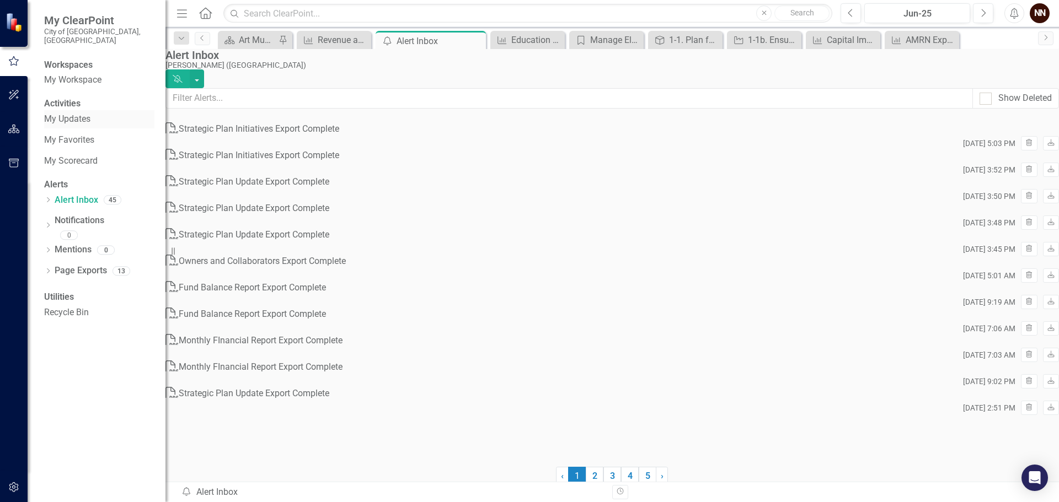
click at [68, 122] on link "My Updates" at bounding box center [99, 119] width 110 height 13
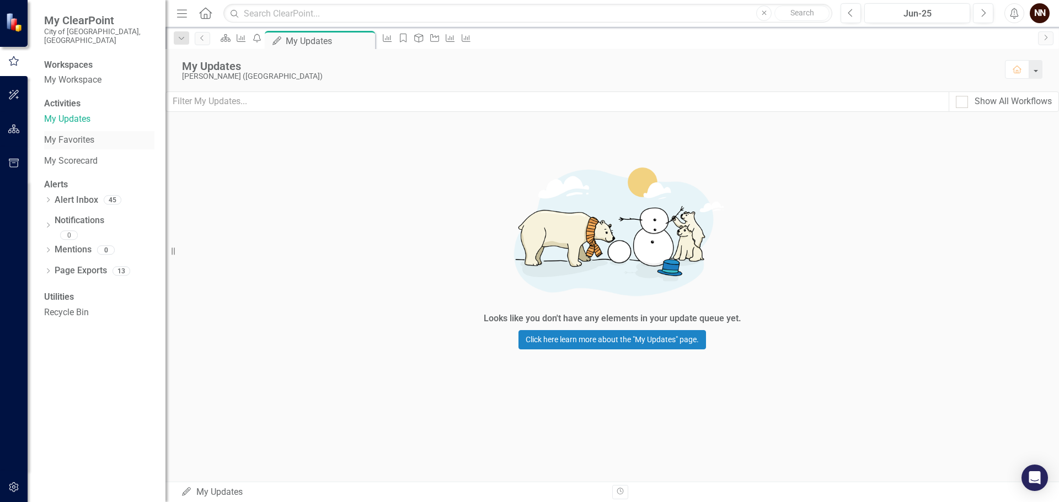
click at [68, 139] on link "My Favorites" at bounding box center [99, 140] width 110 height 13
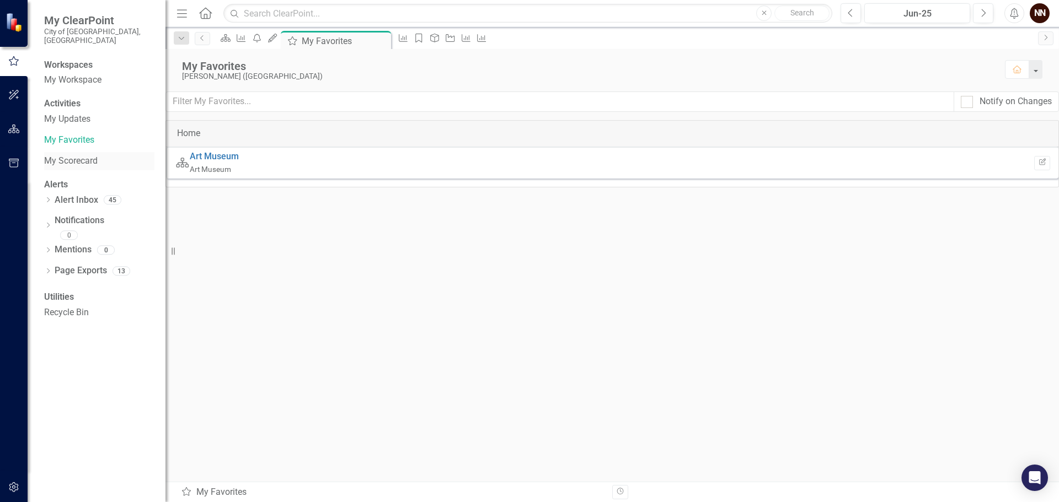
click at [68, 158] on link "My Scorecard" at bounding box center [99, 161] width 110 height 13
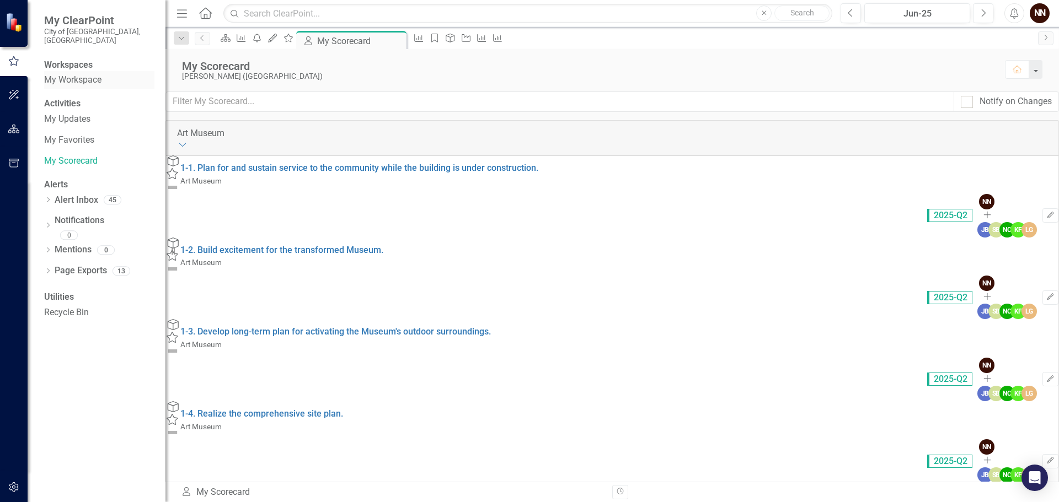
click at [60, 78] on link "My Workspace" at bounding box center [99, 80] width 110 height 13
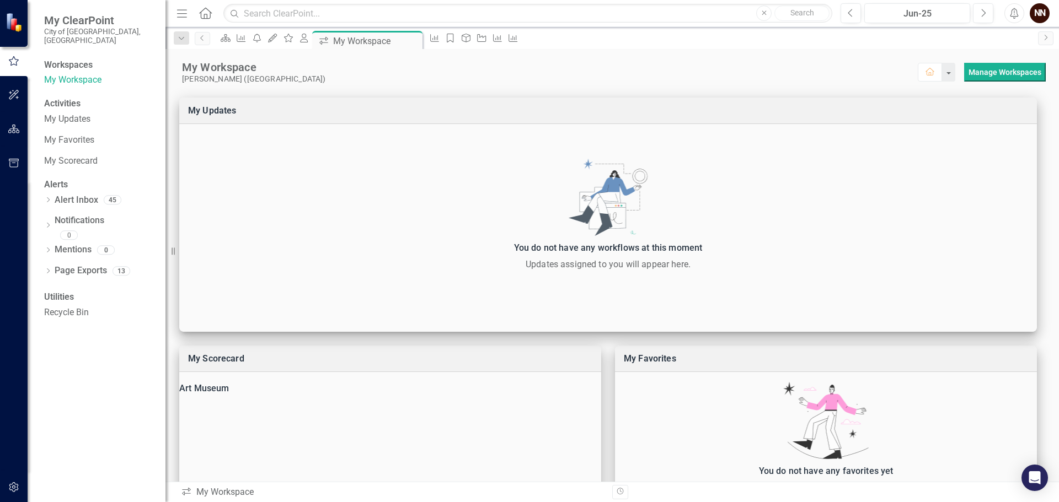
click at [205, 15] on icon "Home" at bounding box center [205, 13] width 14 height 12
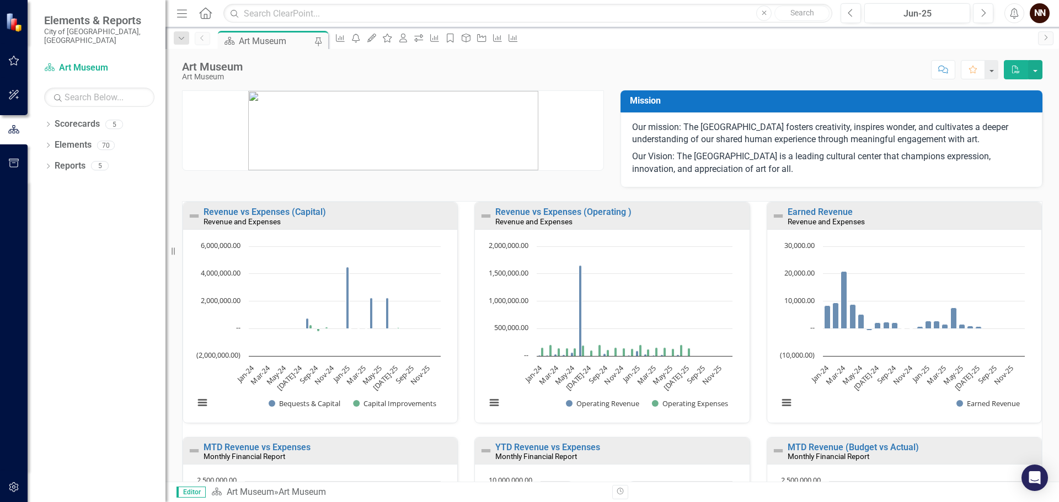
click at [184, 13] on icon "Menu" at bounding box center [182, 13] width 14 height 12
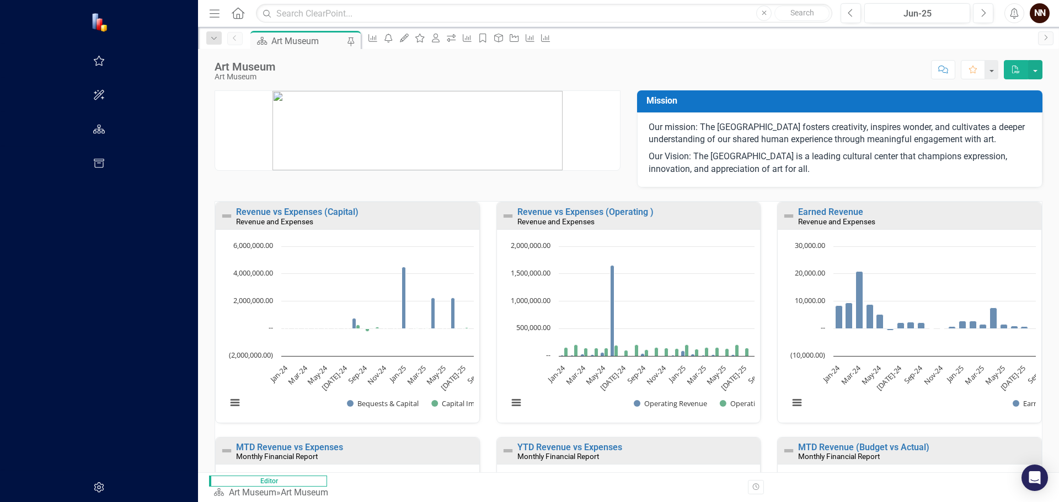
click at [207, 16] on icon "Menu" at bounding box center [214, 13] width 14 height 12
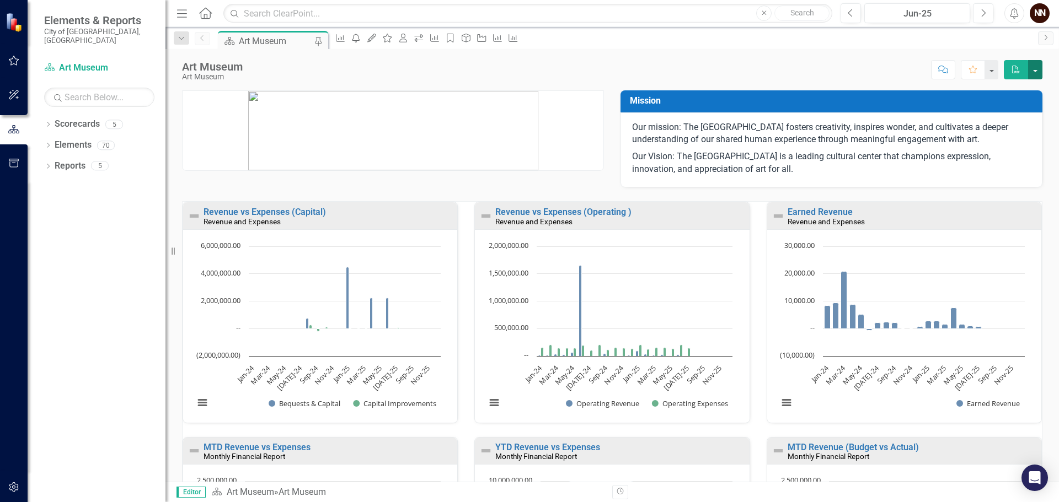
click at [1033, 66] on button "button" at bounding box center [1035, 69] width 14 height 19
click at [543, 214] on link "Revenue vs Expenses (Operating )" at bounding box center [563, 212] width 136 height 10
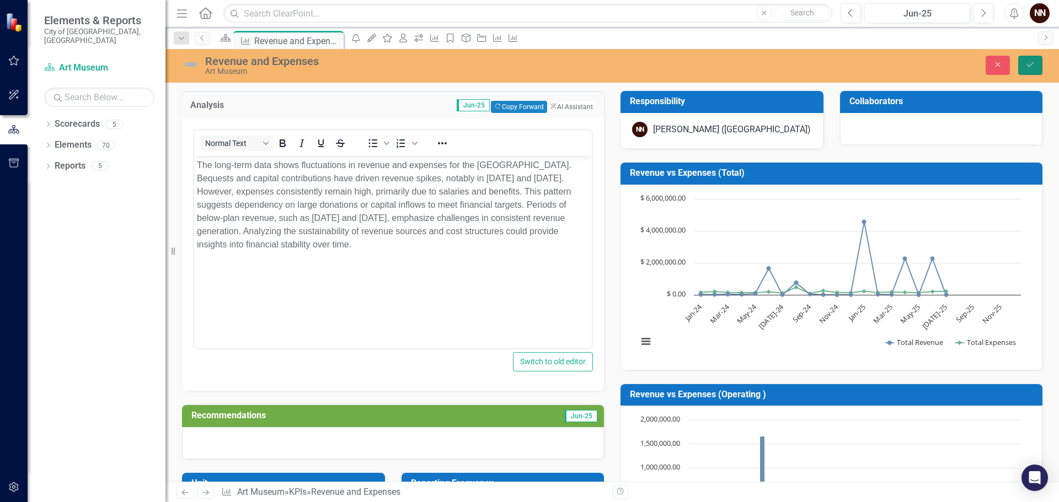
click at [1032, 66] on icon "Save" at bounding box center [1030, 65] width 10 height 8
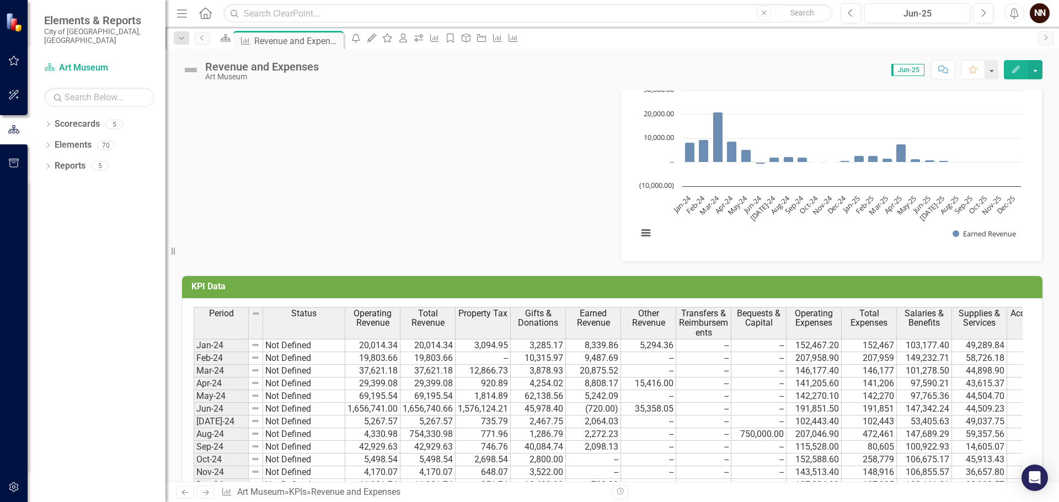
scroll to position [882, 0]
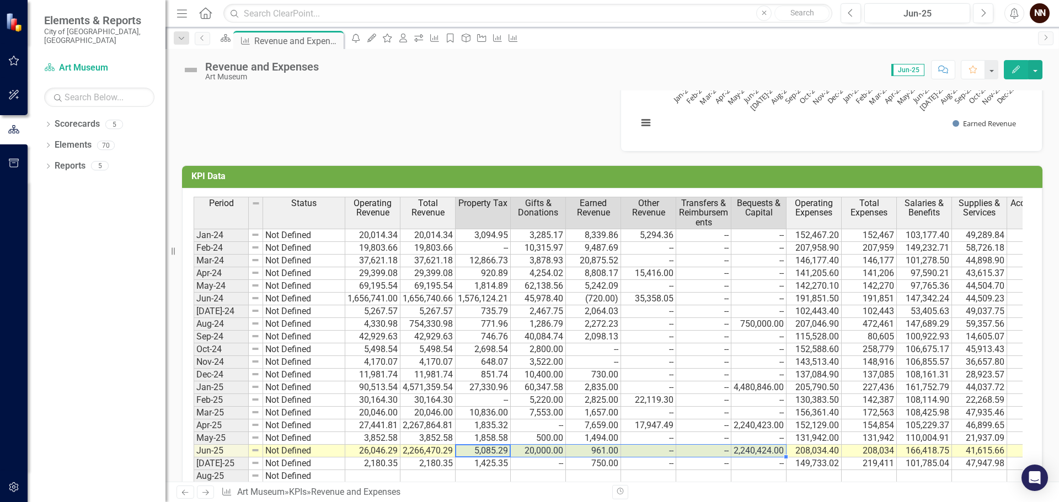
drag, startPoint x: 463, startPoint y: 451, endPoint x: 753, endPoint y: 449, distance: 290.6
click at [753, 449] on tr "Jun-25 Not Defined 26,046.29 2,266,470.29 5,085.29 20,000.00 961.00 -- -- 2,240…" at bounding box center [711, 451] width 1034 height 13
drag, startPoint x: 364, startPoint y: 454, endPoint x: 739, endPoint y: 444, distance: 375.0
click at [194, 444] on div "Period Status Operating Revenue Total Revenue Property Tax Gifts & Donations Ea…" at bounding box center [194, 365] width 0 height 337
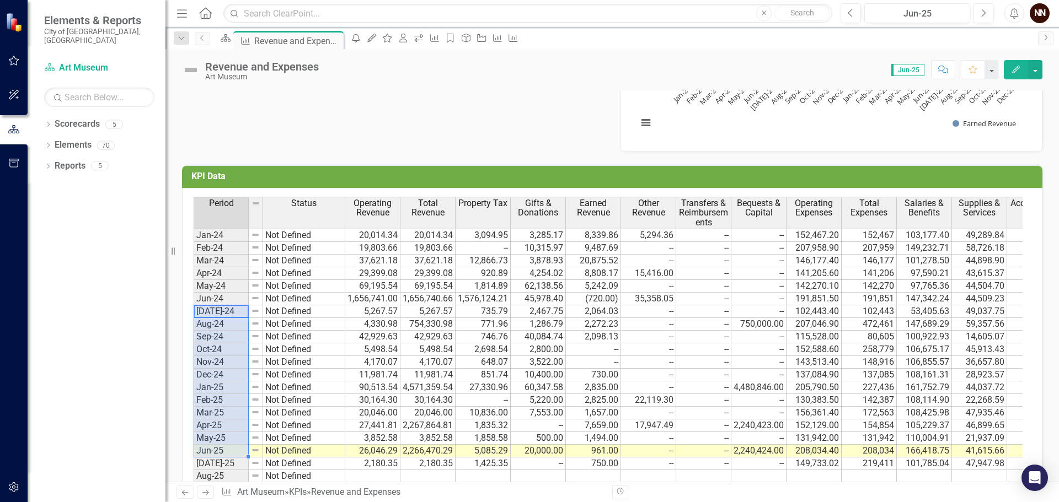
drag, startPoint x: 224, startPoint y: 310, endPoint x: 214, endPoint y: 453, distance: 143.7
click at [214, 453] on tbody "Jan-24 Not Defined Feb-24 Not Defined Mar-24 Not Defined Apr-24 Not Defined May…" at bounding box center [270, 381] width 152 height 305
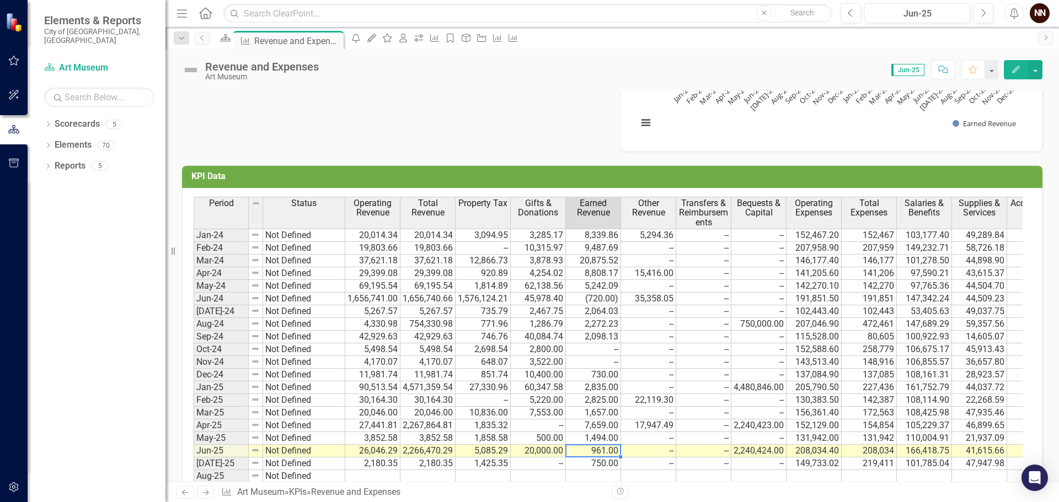
click at [581, 455] on td "961.00" at bounding box center [593, 451] width 55 height 13
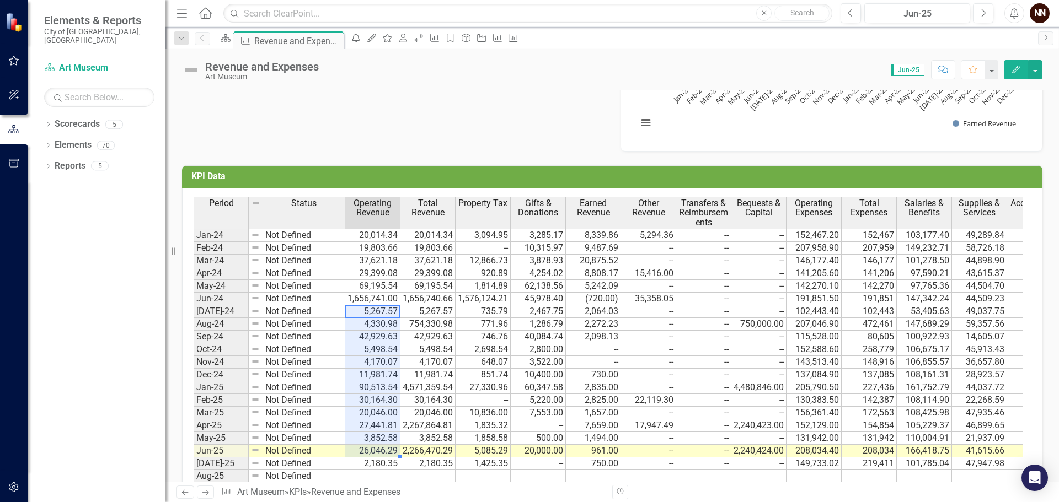
drag, startPoint x: 360, startPoint y: 309, endPoint x: 369, endPoint y: 455, distance: 145.9
click at [369, 455] on tbody "Jan-24 Not Defined 20,014.34 20,014.34 3,094.95 3,285.17 8,339.86 5,294.36 -- -…" at bounding box center [711, 381] width 1034 height 305
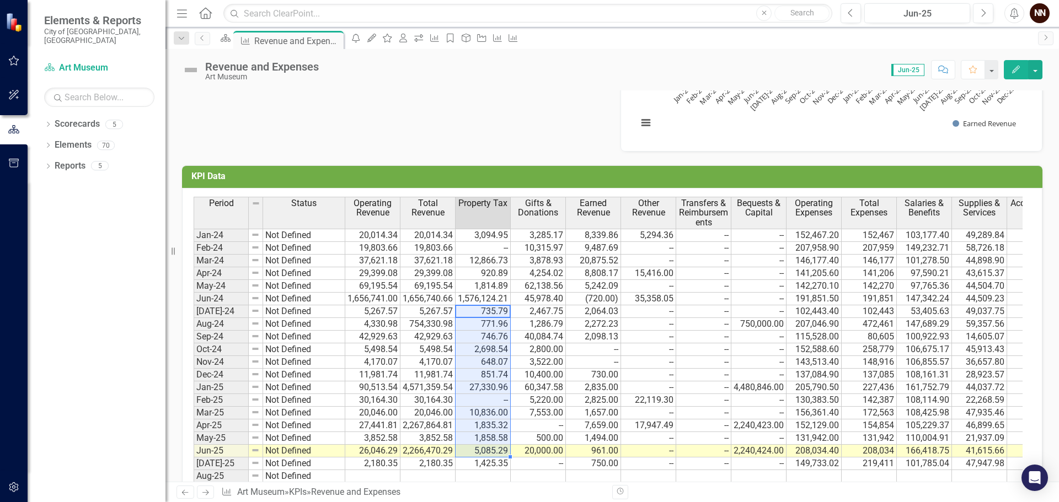
drag, startPoint x: 473, startPoint y: 310, endPoint x: 482, endPoint y: 448, distance: 138.7
click at [482, 448] on tbody "Jan-24 Not Defined 20,014.34 20,014.34 3,094.95 3,285.17 8,339.86 5,294.36 -- -…" at bounding box center [711, 381] width 1034 height 305
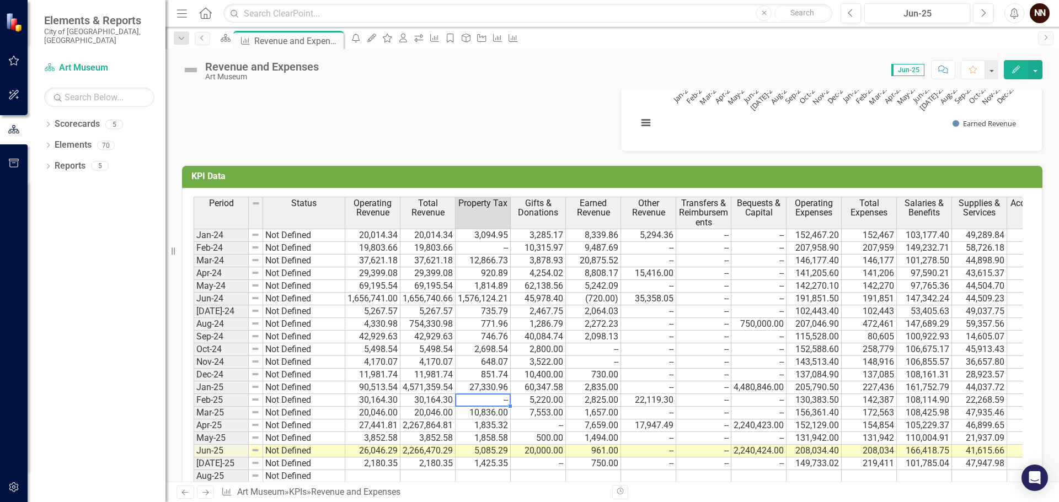
click at [489, 395] on td "--" at bounding box center [482, 400] width 55 height 13
click at [497, 443] on td "1,858.58" at bounding box center [482, 438] width 55 height 13
click at [506, 449] on td "5,085.29" at bounding box center [482, 451] width 55 height 13
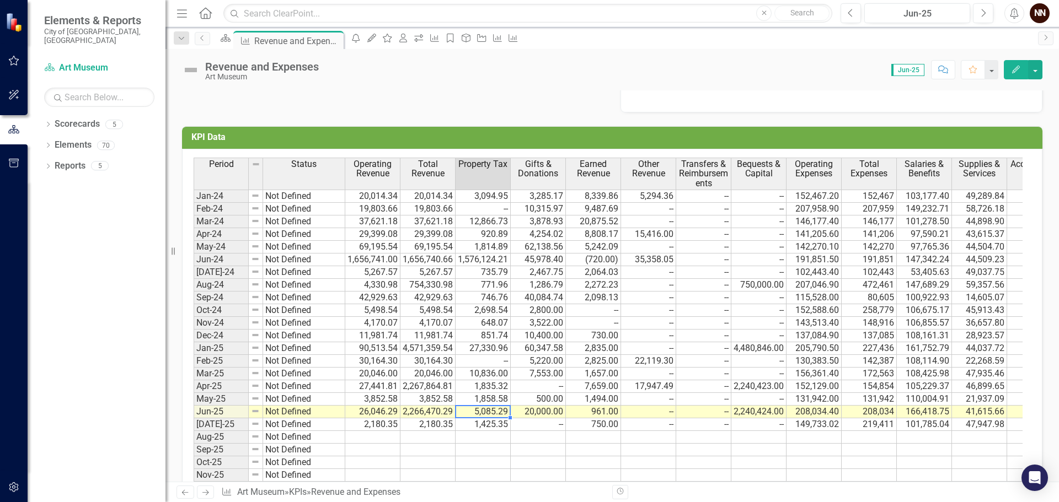
scroll to position [937, 0]
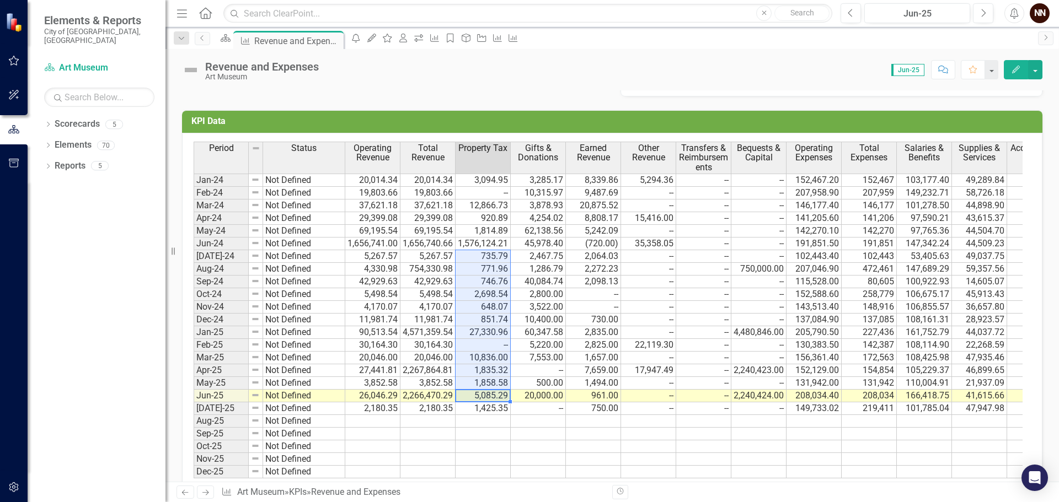
drag, startPoint x: 492, startPoint y: 395, endPoint x: 476, endPoint y: 260, distance: 136.1
click at [476, 260] on tbody "Jan-24 Not Defined 20,014.34 20,014.34 3,094.95 3,285.17 8,339.86 5,294.36 -- -…" at bounding box center [711, 326] width 1034 height 305
click at [433, 468] on td at bounding box center [427, 472] width 55 height 13
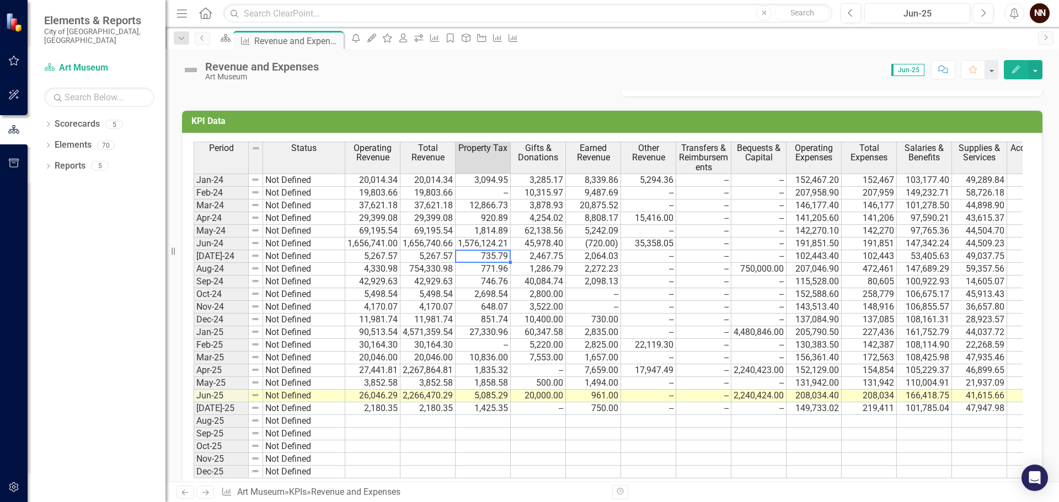
click at [484, 255] on td "735.79" at bounding box center [482, 256] width 55 height 13
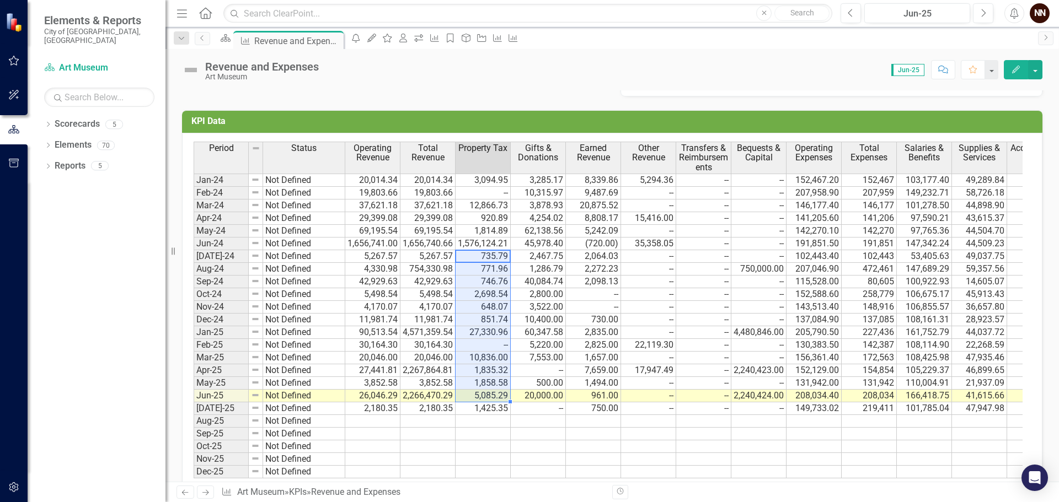
drag, startPoint x: 468, startPoint y: 257, endPoint x: 464, endPoint y: 394, distance: 136.8
click at [464, 394] on tbody "Jan-24 Not Defined 20,014.34 20,014.34 3,094.95 3,285.17 8,339.86 5,294.36 -- -…" at bounding box center [711, 326] width 1034 height 305
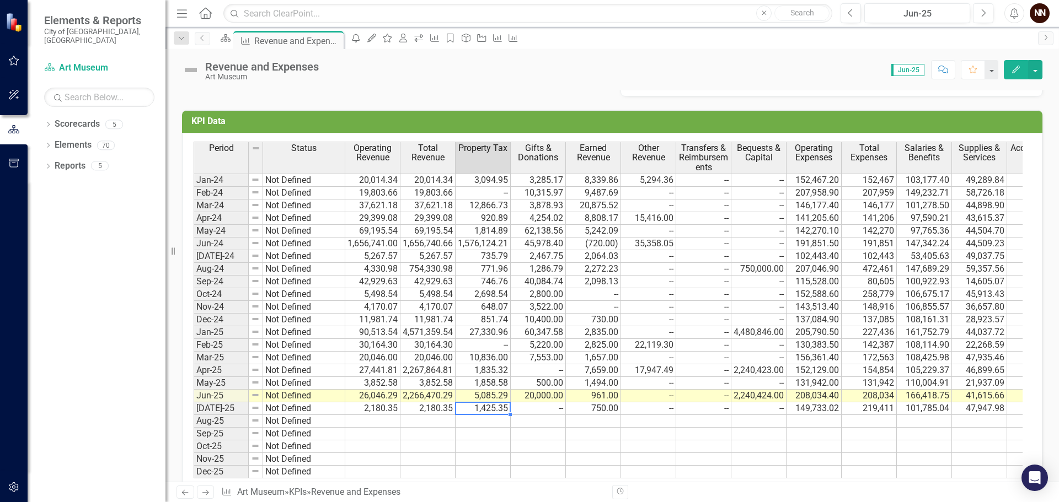
click at [488, 411] on td "1,425.35" at bounding box center [482, 408] width 55 height 13
click at [487, 393] on td "5,085.29" at bounding box center [482, 396] width 55 height 13
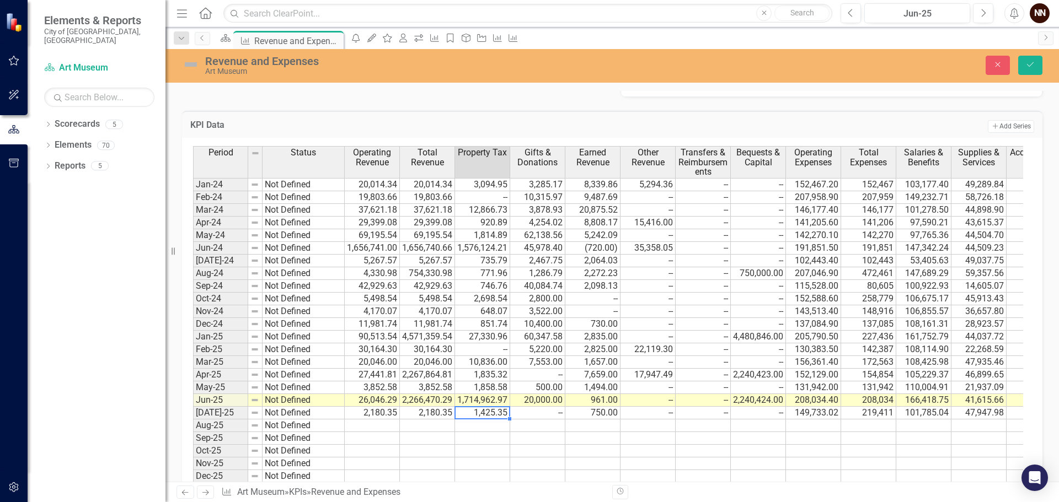
click at [541, 399] on td "20,000.00" at bounding box center [537, 400] width 55 height 13
click at [635, 398] on td "--" at bounding box center [647, 400] width 55 height 13
type textarea "0"
click at [1035, 63] on button "Save" at bounding box center [1030, 65] width 24 height 19
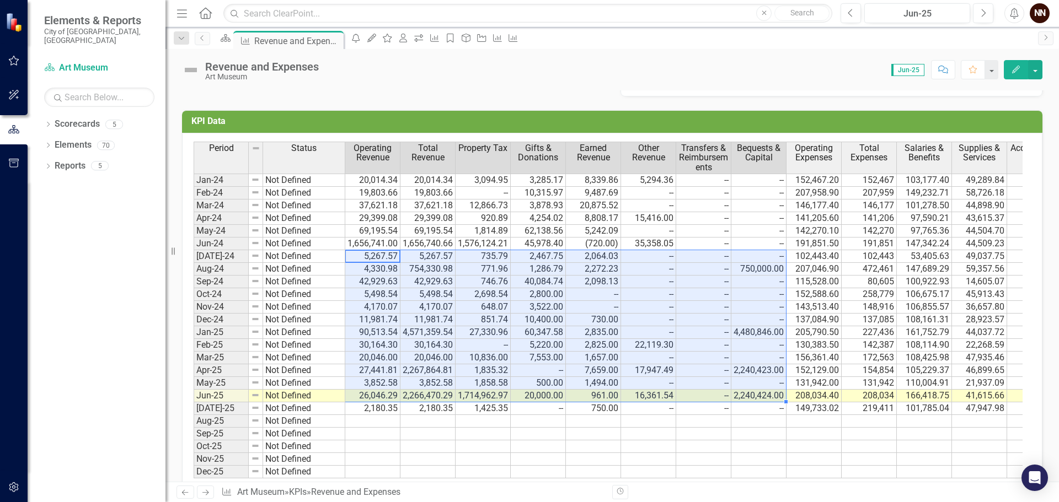
drag, startPoint x: 376, startPoint y: 257, endPoint x: 752, endPoint y: 391, distance: 399.4
click at [752, 391] on tbody "Jan-24 Not Defined 20,014.34 20,014.34 3,094.95 3,285.17 8,339.86 5,294.36 -- -…" at bounding box center [711, 326] width 1034 height 305
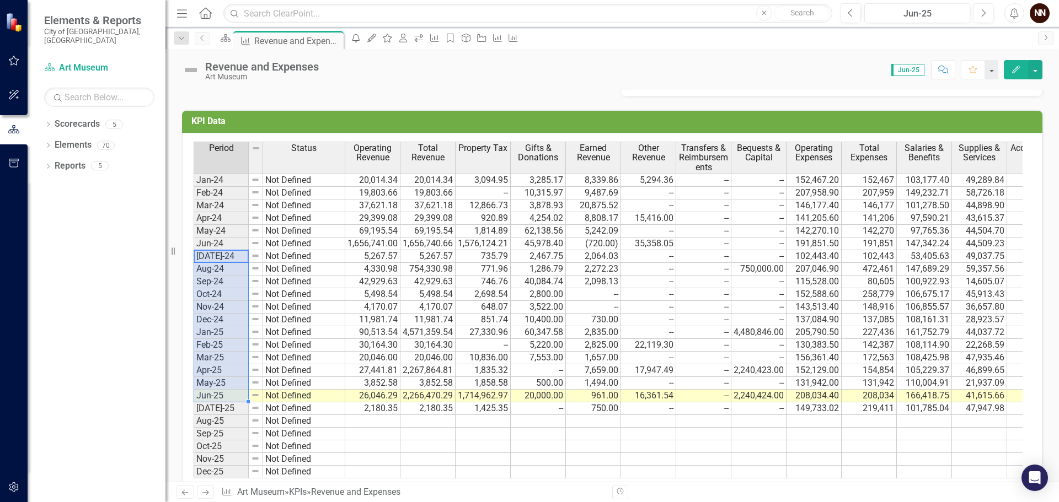
drag, startPoint x: 215, startPoint y: 255, endPoint x: 215, endPoint y: 390, distance: 135.1
click at [215, 390] on tbody "Jan-24 Not Defined Feb-24 Not Defined Mar-24 Not Defined Apr-24 Not Defined May…" at bounding box center [270, 326] width 152 height 305
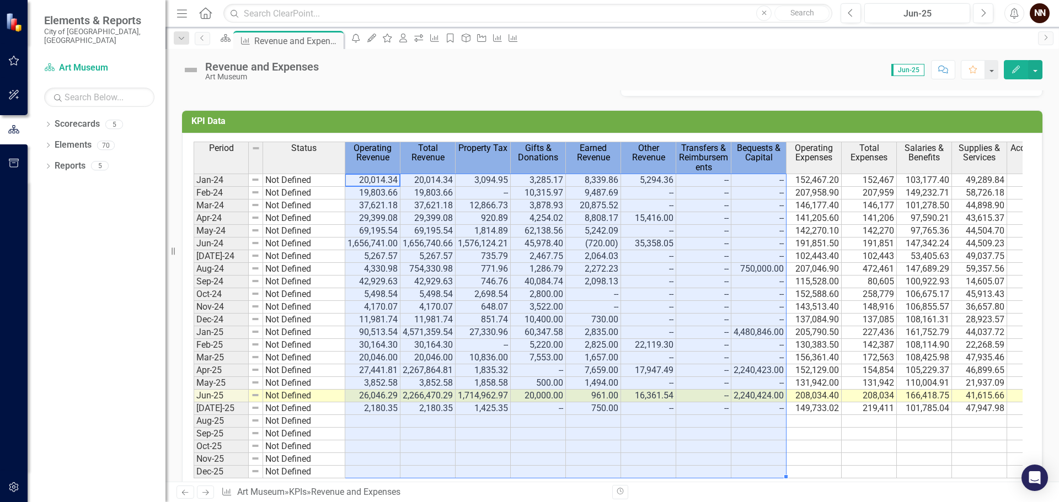
drag, startPoint x: 350, startPoint y: 154, endPoint x: 748, endPoint y: 149, distance: 397.6
click at [748, 149] on tr "Period Status Operating Revenue Total Revenue Property Tax Gifts & Donations Ea…" at bounding box center [711, 158] width 1034 height 32
click at [380, 461] on td at bounding box center [372, 459] width 55 height 13
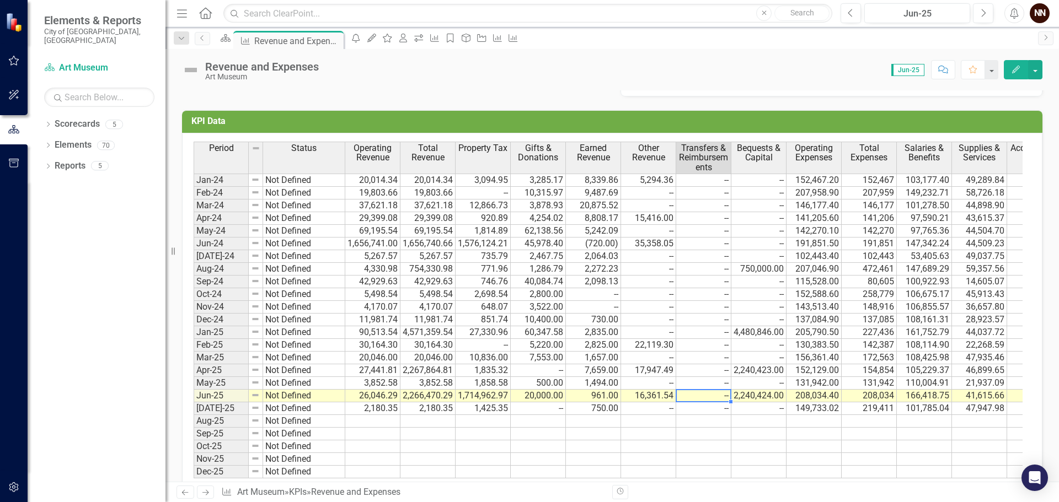
click at [679, 391] on td "--" at bounding box center [703, 396] width 55 height 13
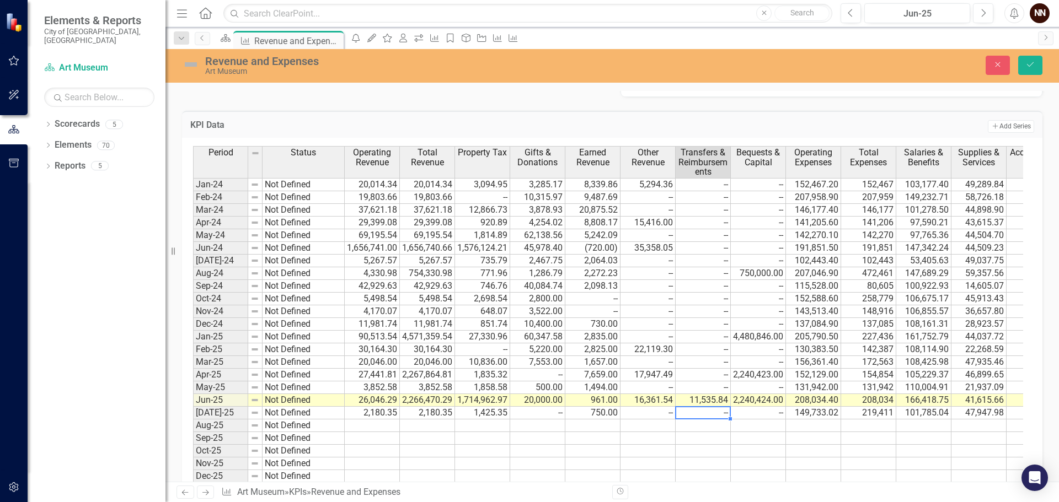
type textarea "0"
click at [643, 422] on td at bounding box center [647, 426] width 55 height 13
click at [1033, 65] on icon "Save" at bounding box center [1030, 65] width 10 height 8
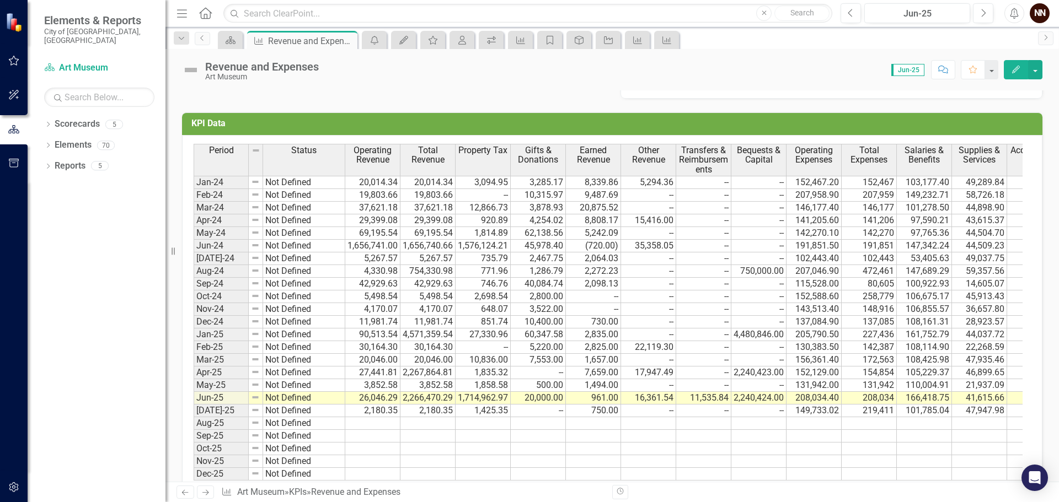
scroll to position [970, 0]
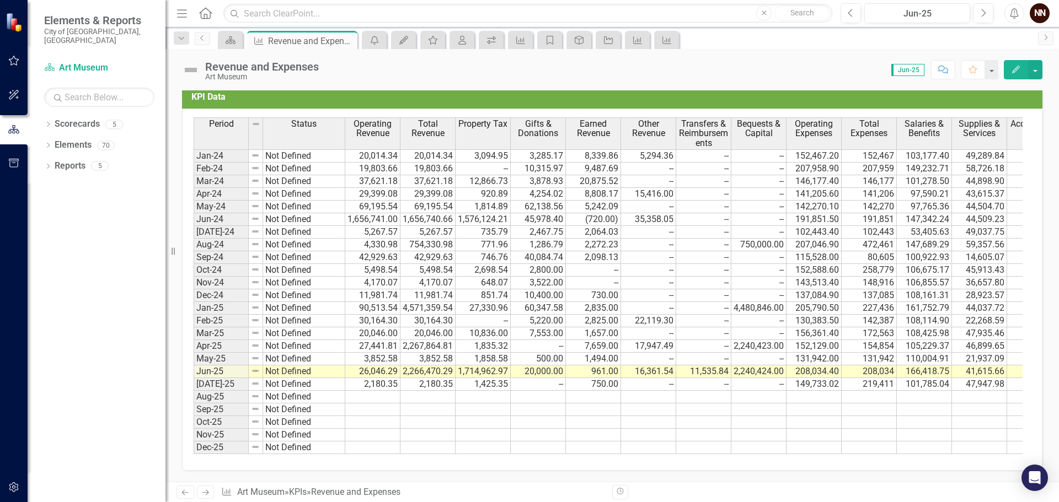
click at [422, 366] on td "2,266,470.29" at bounding box center [427, 372] width 55 height 13
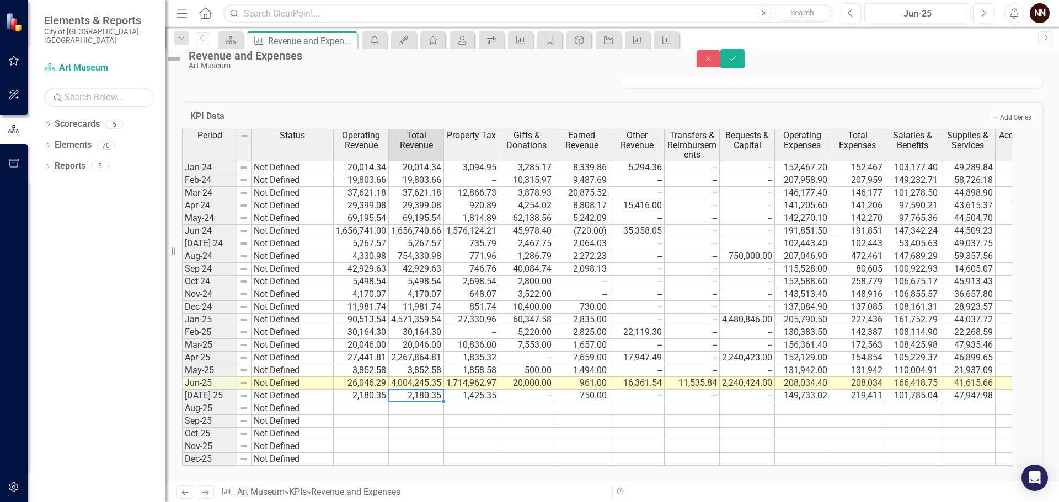
click at [372, 377] on td "26,046.29" at bounding box center [361, 383] width 55 height 13
type textarea "1"
type textarea "2180.35"
click at [737, 62] on icon "Save" at bounding box center [732, 59] width 10 height 8
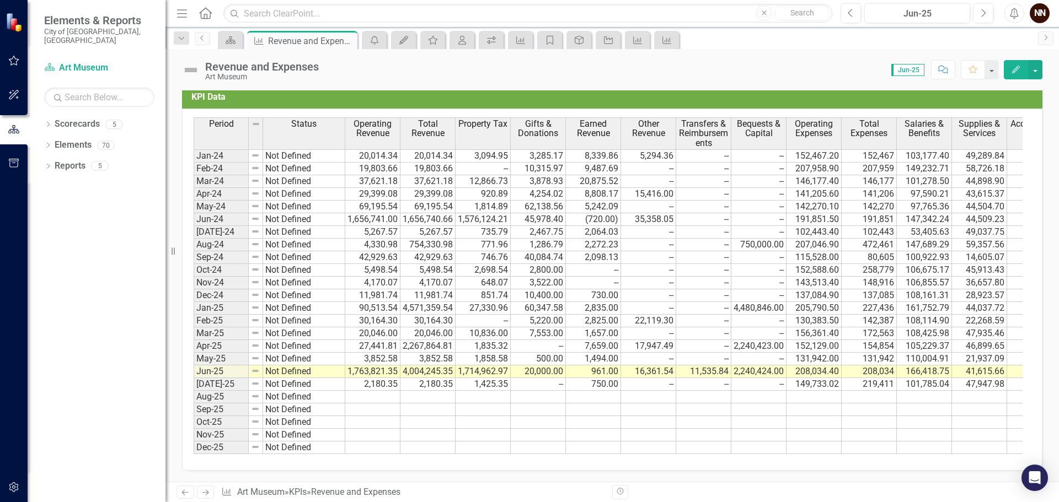
scroll to position [970, 0]
click at [194, 331] on div "Period Status Operating Revenue Total Revenue Property Tax Gifts & Donations Ea…" at bounding box center [194, 285] width 0 height 337
click at [747, 368] on td "2,240,424.00" at bounding box center [758, 372] width 55 height 13
click at [803, 37] on div "Scorecard KPI Revenue and Expenses Pin Close icon.alertInbox My Updates My Favo…" at bounding box center [624, 40] width 817 height 18
drag, startPoint x: 697, startPoint y: 443, endPoint x: 630, endPoint y: 443, distance: 66.7
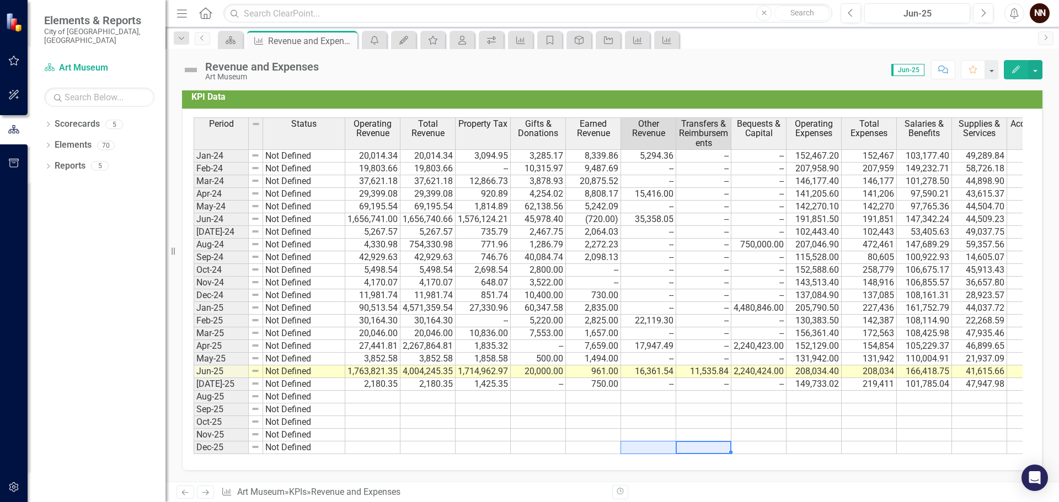
click at [630, 443] on tr "Dec-25 Not Defined" at bounding box center [711, 448] width 1034 height 13
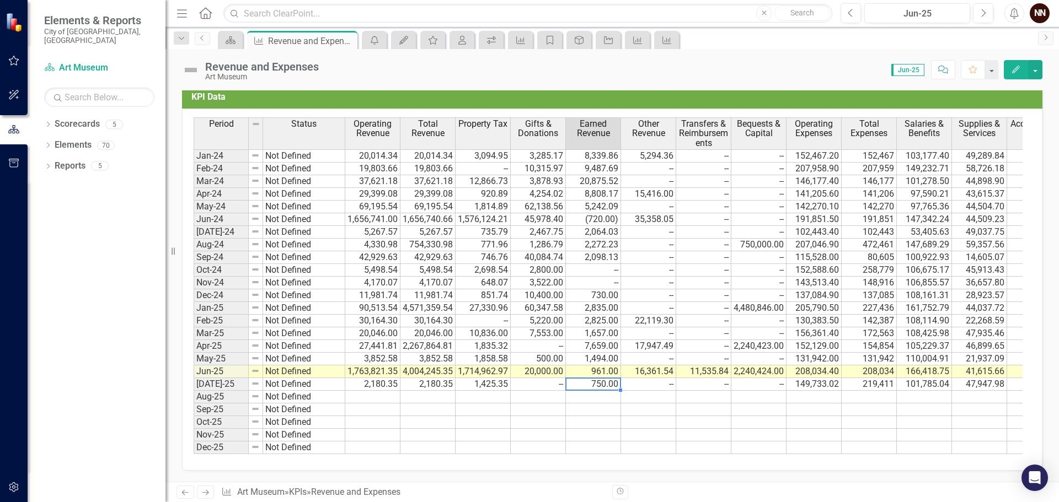
click at [582, 378] on td "750.00" at bounding box center [593, 384] width 55 height 13
click at [225, 40] on icon "Scorecard" at bounding box center [230, 40] width 11 height 9
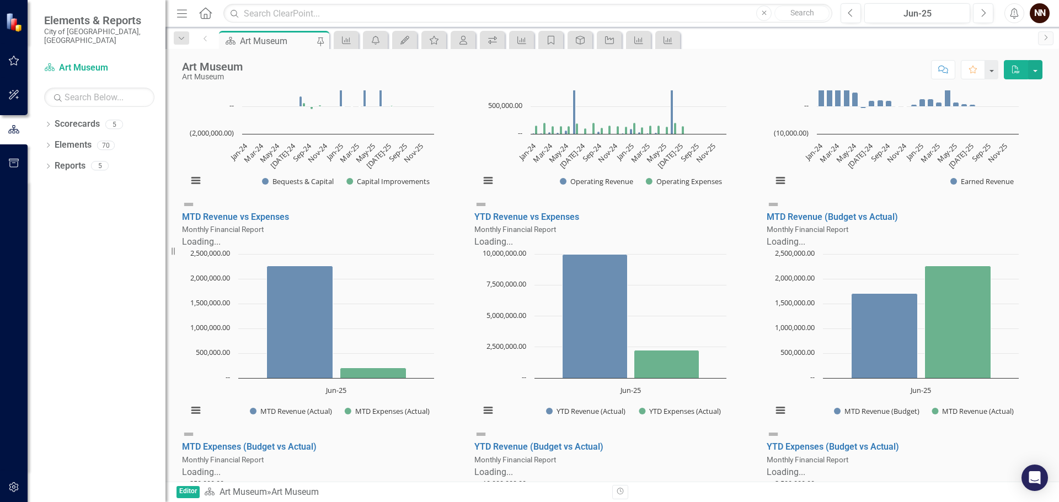
scroll to position [221, 0]
click at [264, 233] on small "Monthly Financial Report" at bounding box center [223, 228] width 82 height 9
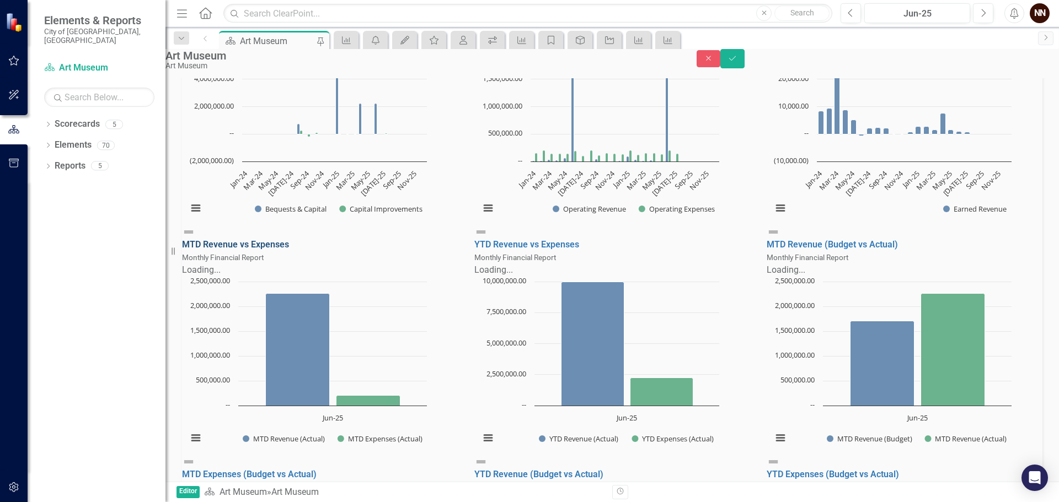
click at [289, 250] on link "MTD Revenue vs Expenses" at bounding box center [235, 244] width 107 height 10
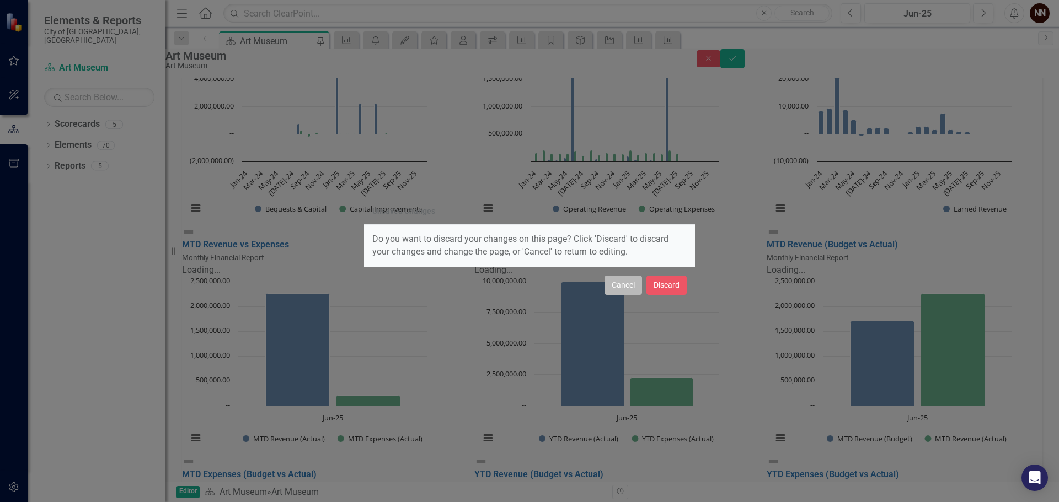
click at [618, 286] on button "Cancel" at bounding box center [622, 285] width 37 height 19
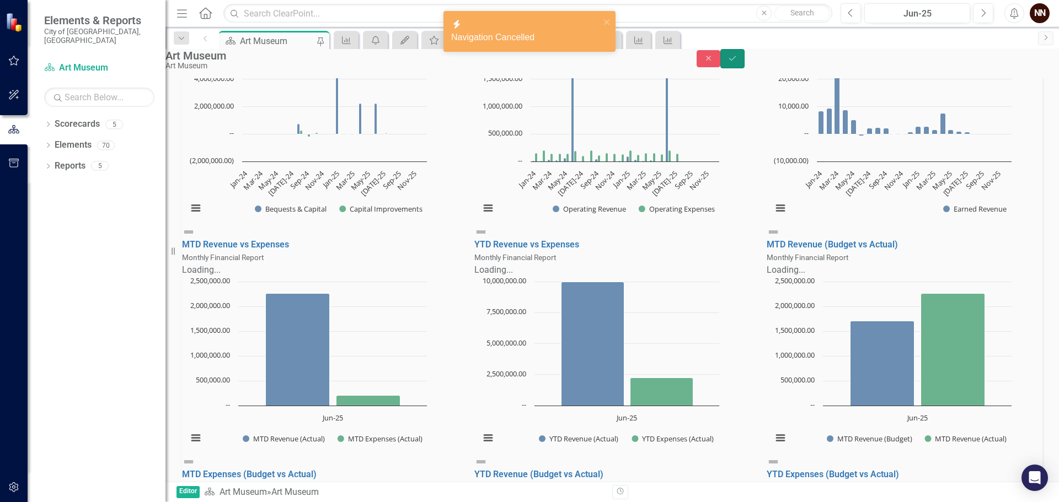
click at [737, 61] on icon "Save" at bounding box center [732, 59] width 10 height 8
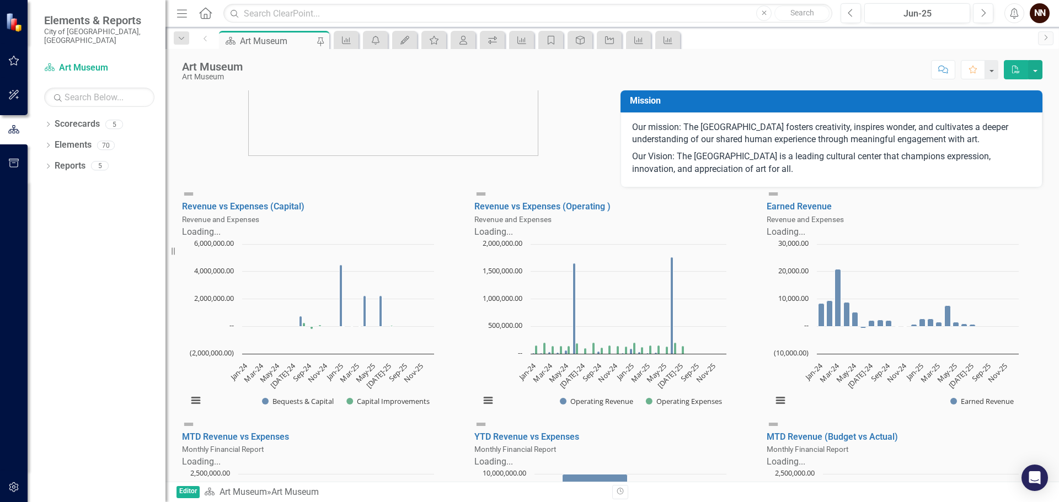
scroll to position [165, 0]
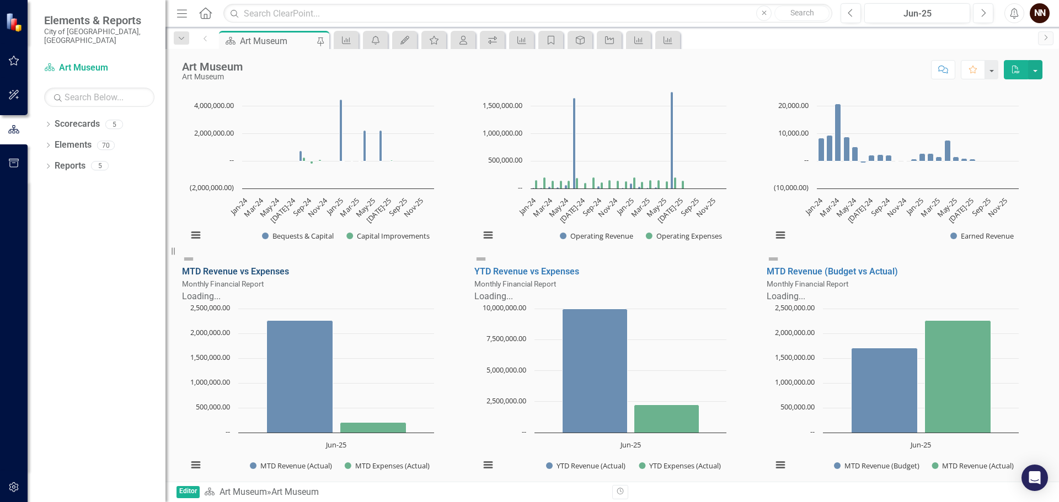
click at [266, 277] on link "MTD Revenue vs Expenses" at bounding box center [235, 271] width 107 height 10
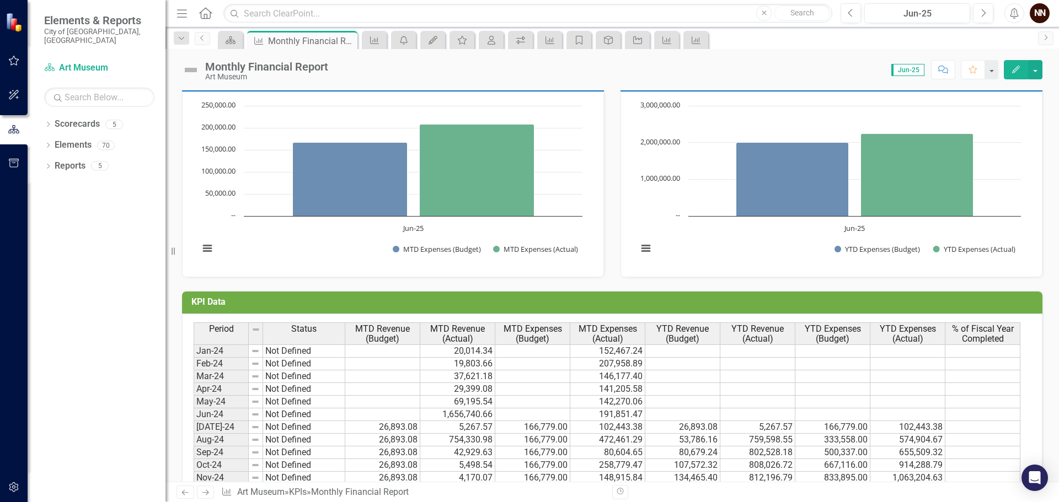
scroll to position [992, 0]
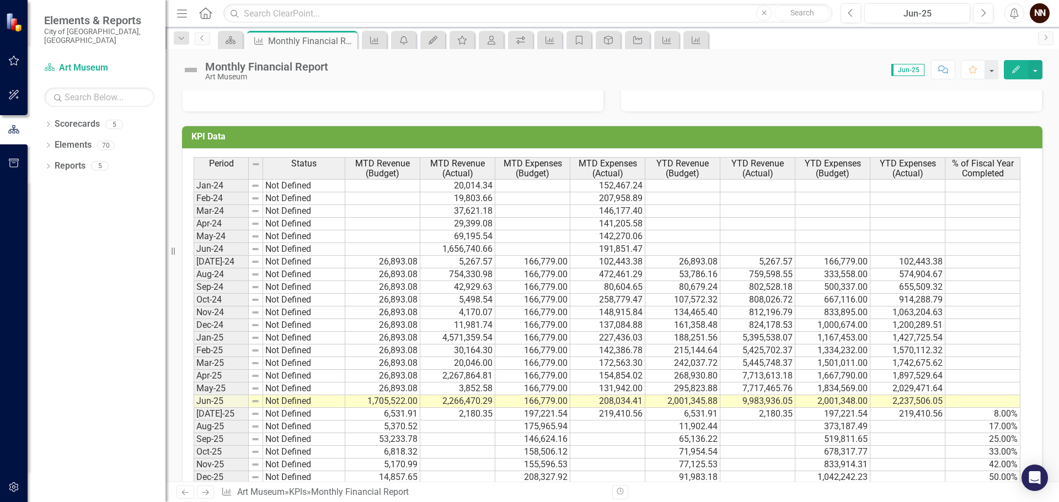
click at [386, 403] on td "1,705,522.00" at bounding box center [382, 401] width 75 height 13
click at [441, 403] on td "2,266,470.29" at bounding box center [457, 401] width 75 height 13
click at [470, 407] on div at bounding box center [457, 407] width 75 height 1
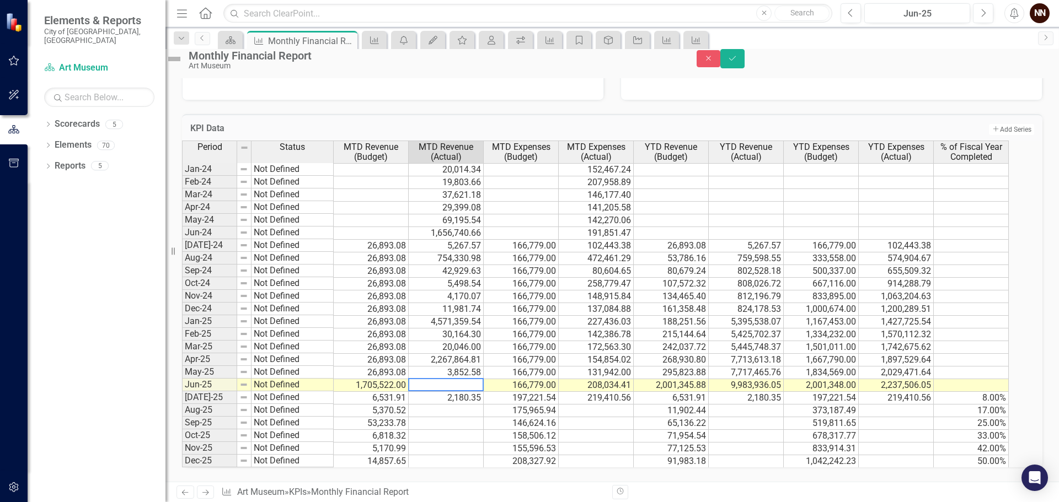
click at [470, 391] on textarea at bounding box center [446, 384] width 76 height 13
click at [555, 392] on td "166,779.00" at bounding box center [521, 385] width 75 height 13
click at [602, 392] on td "208,034.41" at bounding box center [596, 385] width 75 height 13
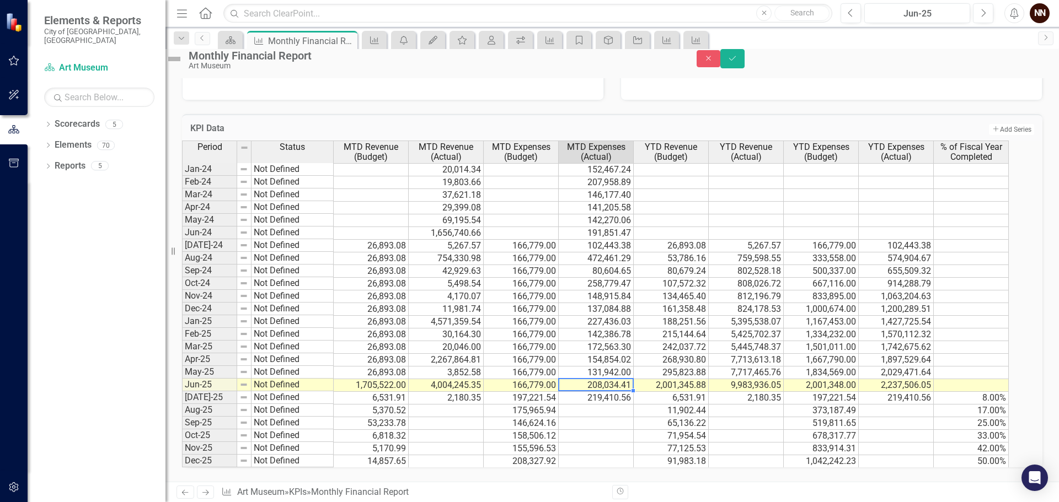
click at [681, 392] on td "2,001,345.88" at bounding box center [670, 385] width 75 height 13
click at [760, 392] on td "9,983,936.05" at bounding box center [745, 385] width 75 height 13
click at [760, 391] on textarea "2180.35" at bounding box center [746, 384] width 76 height 13
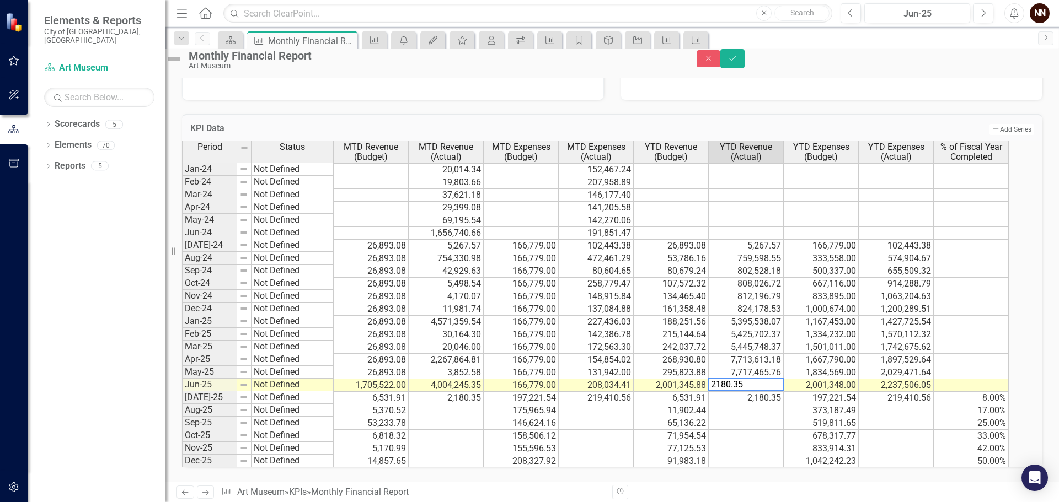
click at [760, 391] on textarea "2180.35" at bounding box center [746, 384] width 76 height 13
type textarea "2180.35"
click at [737, 61] on icon "Save" at bounding box center [732, 59] width 10 height 8
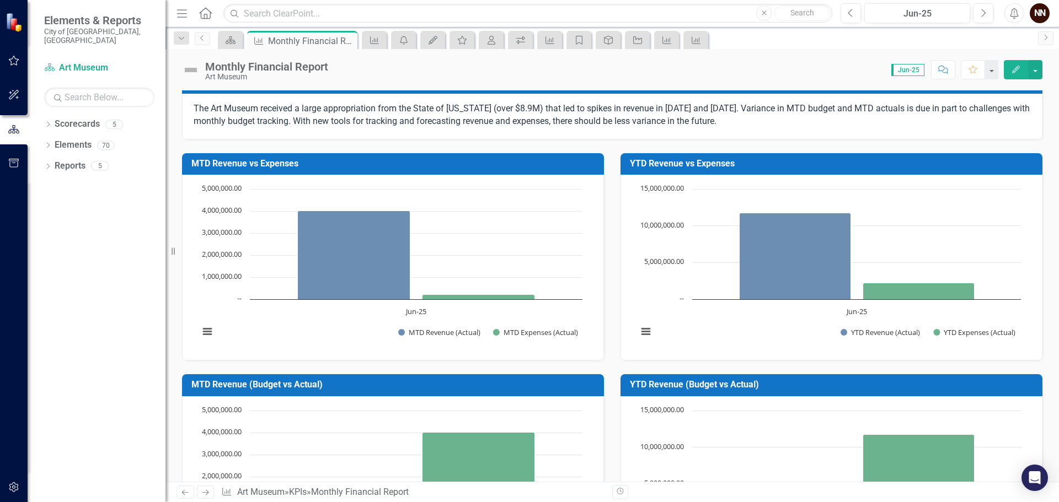
scroll to position [276, 0]
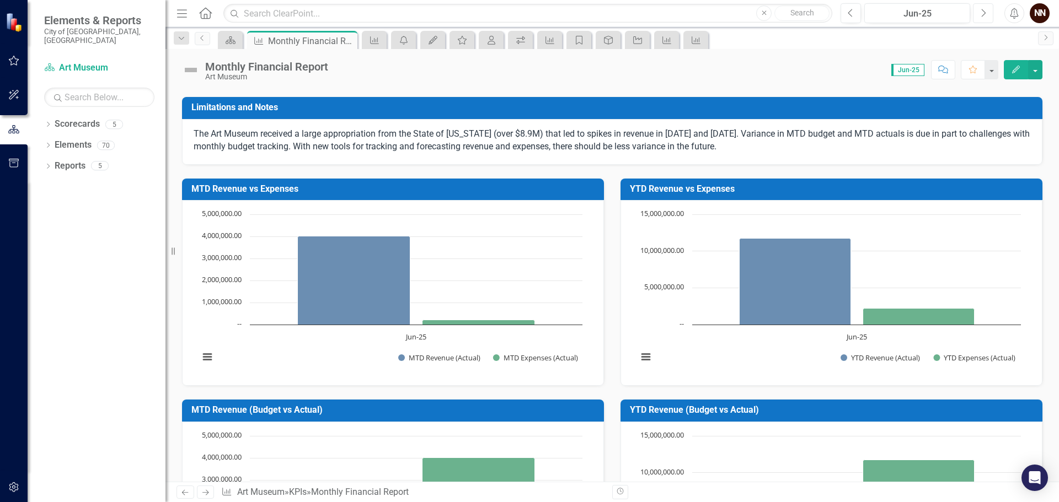
click at [981, 17] on icon "button" at bounding box center [983, 13] width 4 height 8
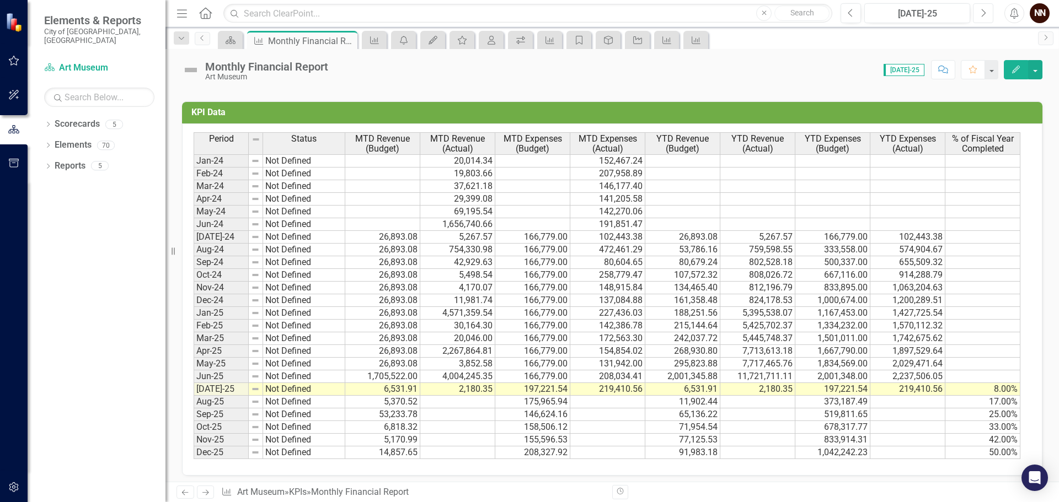
scroll to position [928, 0]
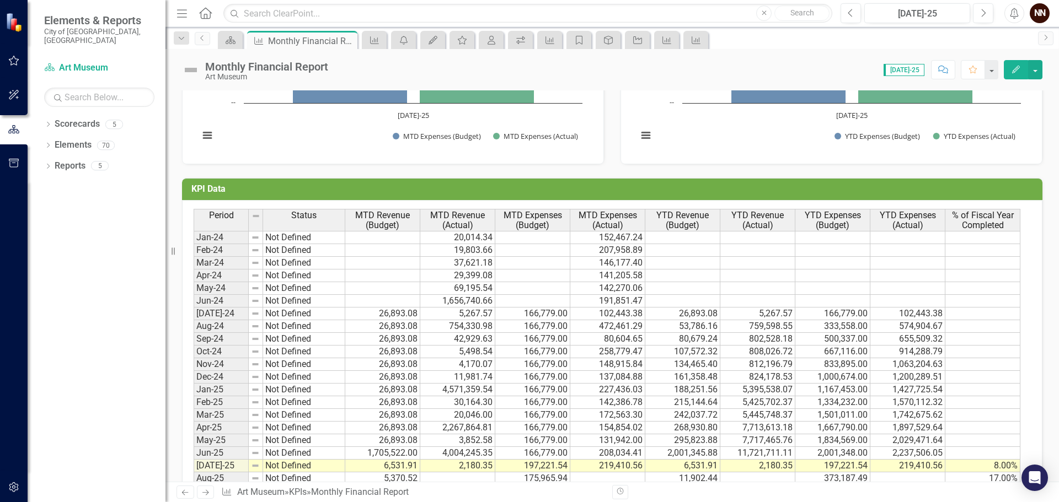
click at [465, 339] on td "42,929.63" at bounding box center [457, 339] width 75 height 13
click at [78, 139] on link "Elements" at bounding box center [73, 145] width 37 height 13
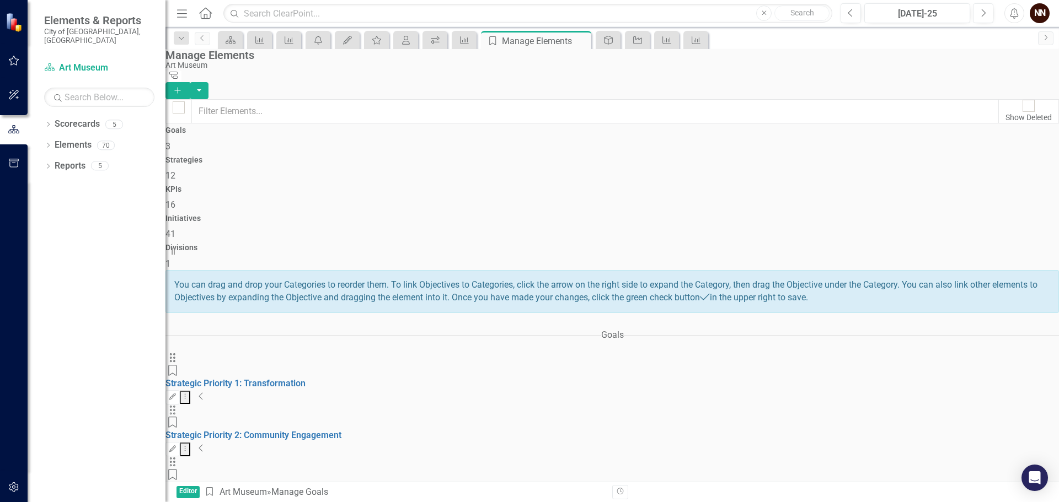
click at [204, 392] on icon "Collapse" at bounding box center [201, 396] width 6 height 9
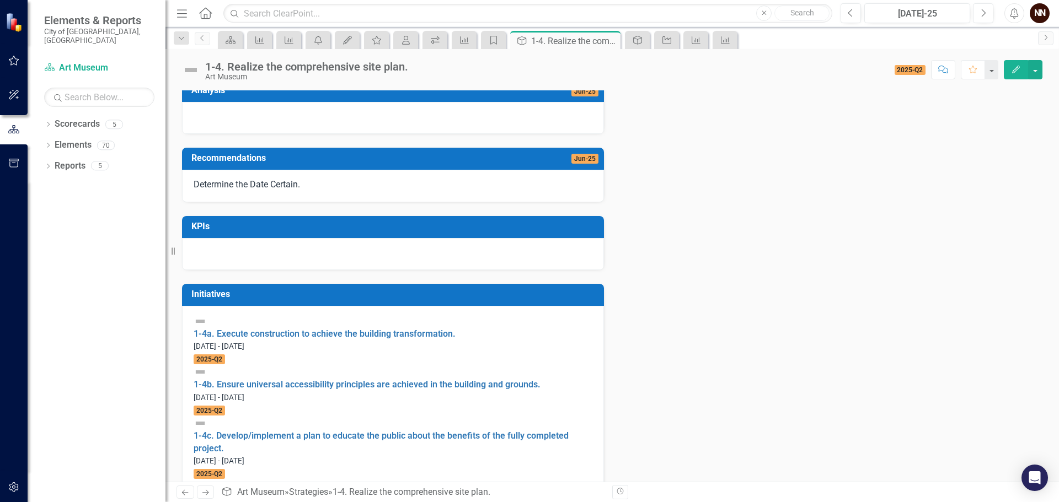
scroll to position [203, 0]
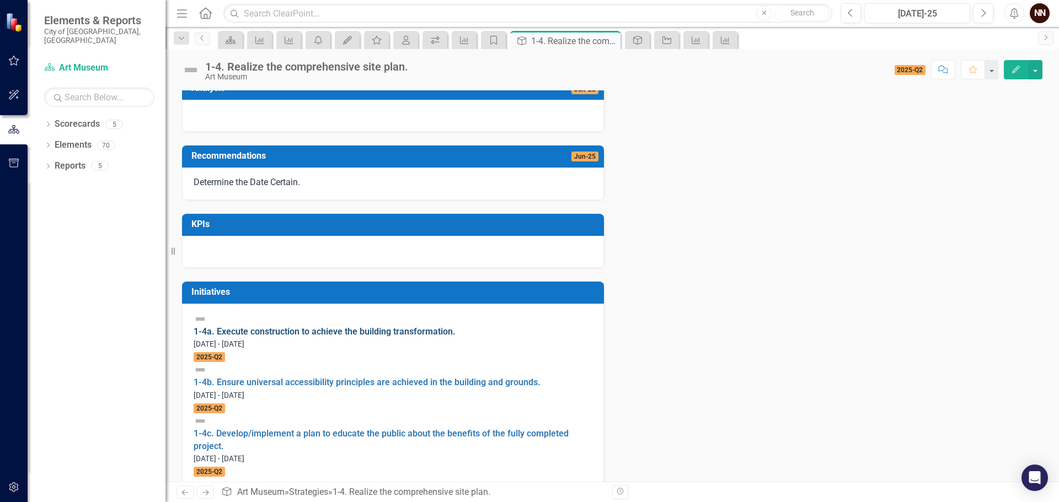
click at [326, 337] on link "1-4a. Execute construction to achieve the building transformation." at bounding box center [325, 331] width 262 height 10
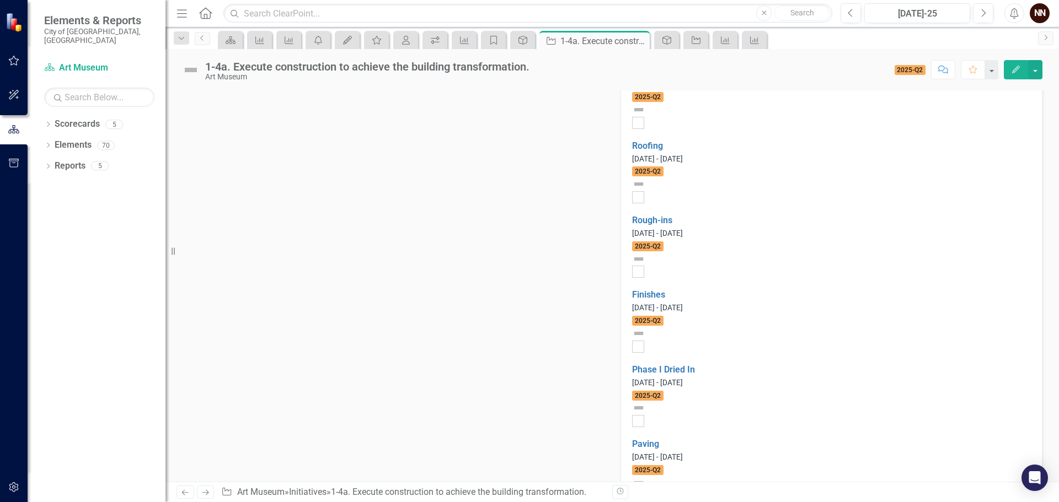
scroll to position [1011, 0]
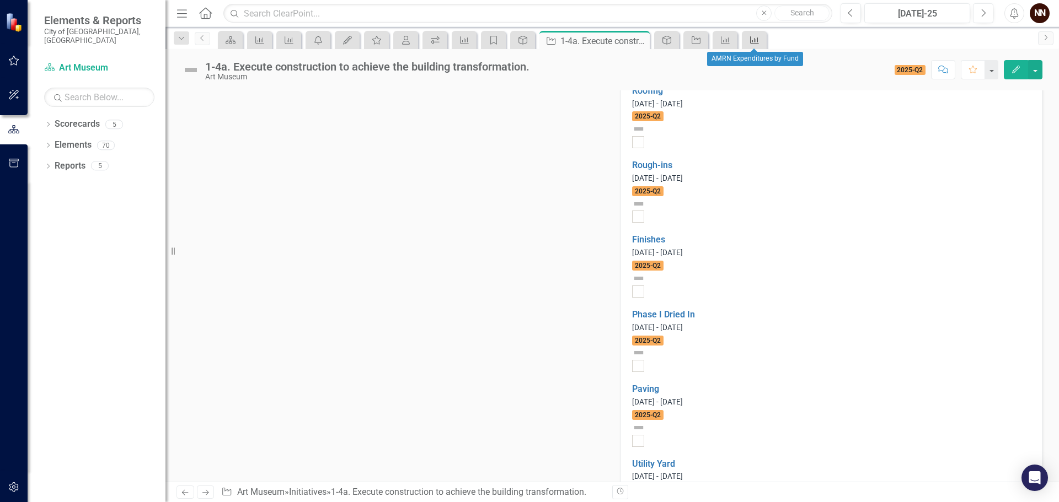
click at [754, 36] on icon "KPI" at bounding box center [754, 40] width 11 height 9
